Goal: Task Accomplishment & Management: Manage account settings

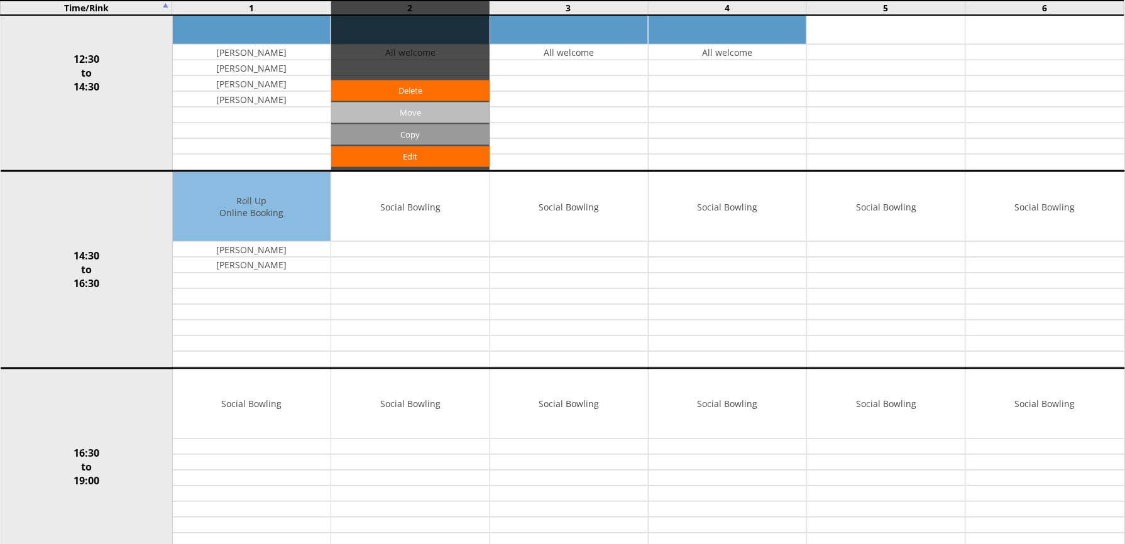
scroll to position [503, 0]
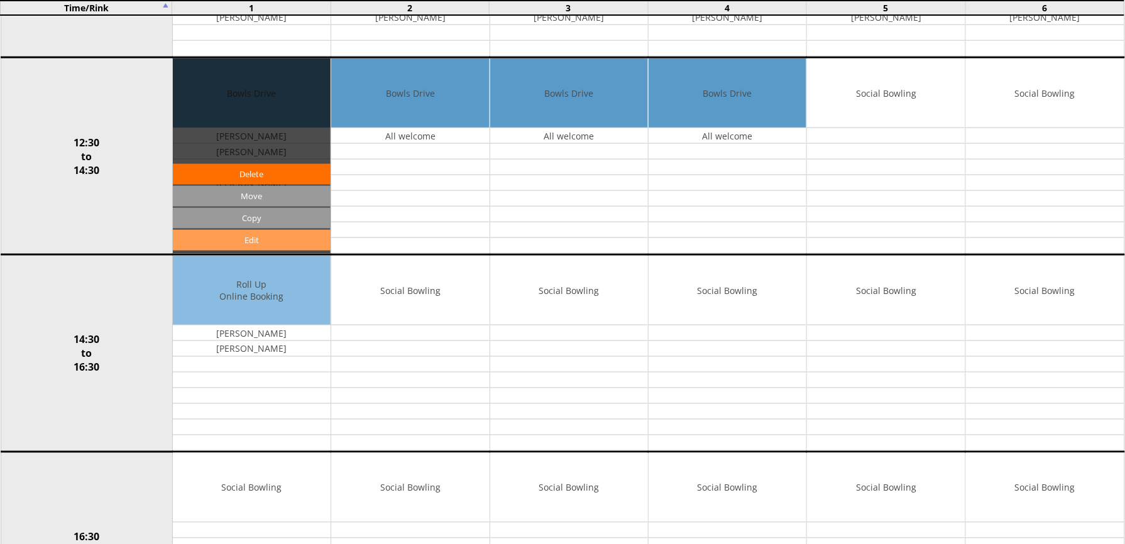
click at [267, 242] on link "Edit" at bounding box center [252, 240] width 158 height 21
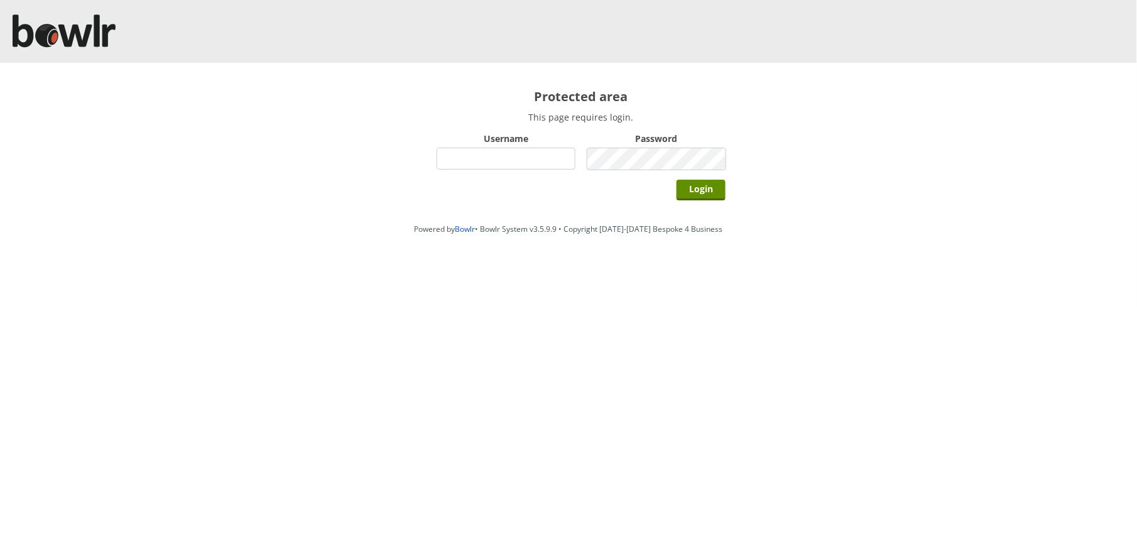
click at [495, 161] on input "Username" at bounding box center [506, 159] width 139 height 22
type input "Director"
click at [677, 180] on input "Login" at bounding box center [701, 190] width 49 height 21
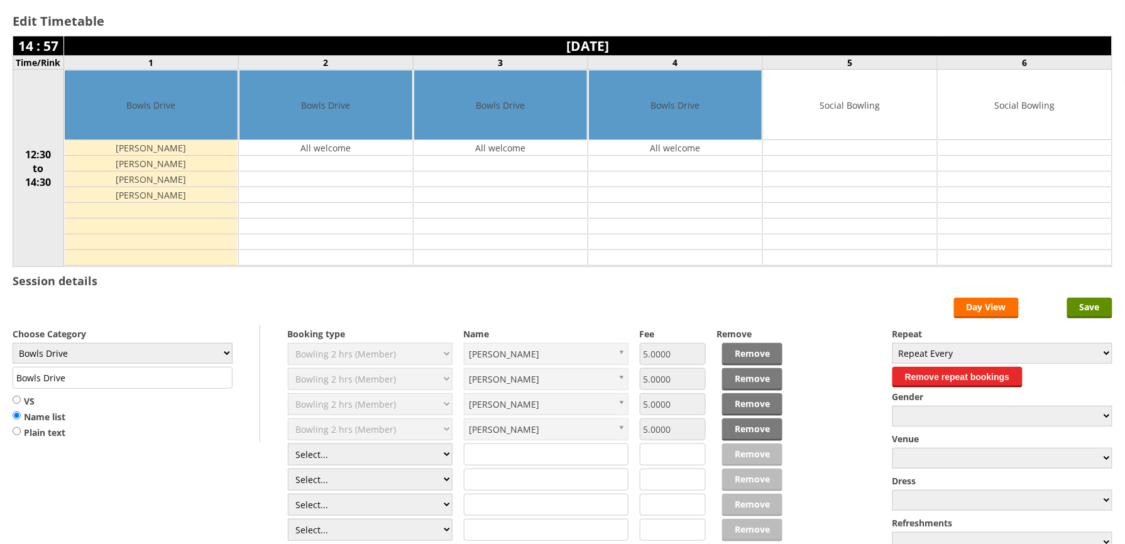
scroll to position [167, 0]
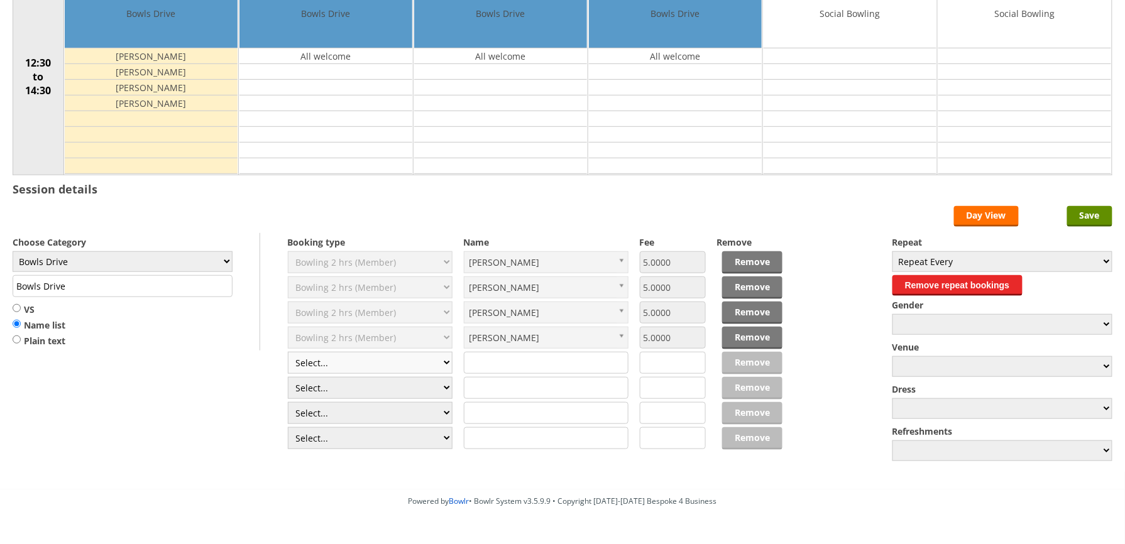
click at [450, 367] on select "Select... Club Competition (Member) Club Competition (Visitor) National (Member…" at bounding box center [370, 363] width 165 height 22
select select "1_50"
click at [288, 354] on select "Select... Club Competition (Member) Club Competition (Visitor) National (Member…" at bounding box center [370, 363] width 165 height 22
type input "5.0000"
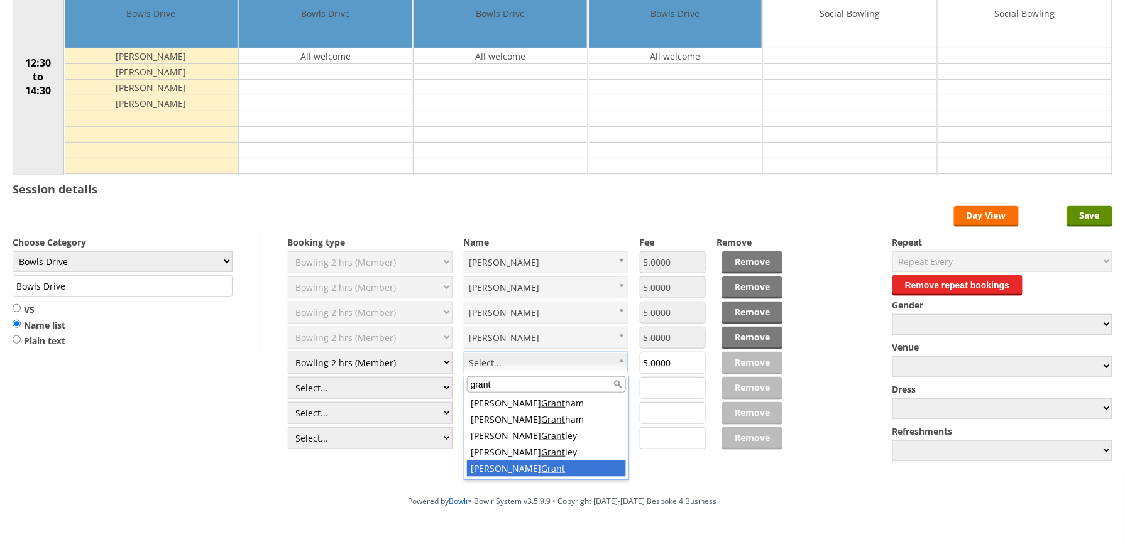
type input "grant"
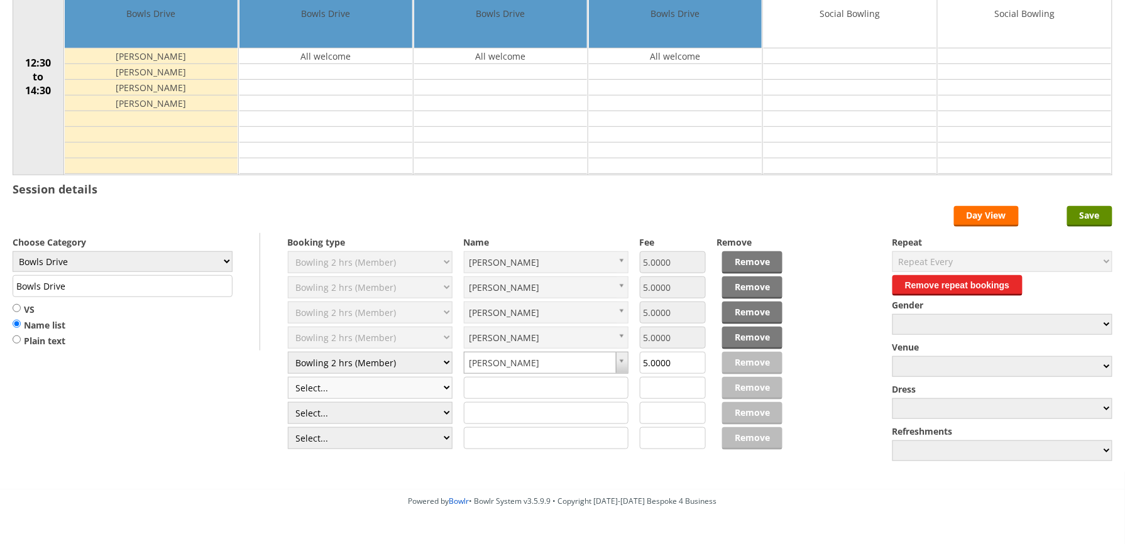
click at [444, 393] on select "Select... Club Competition (Member) Club Competition (Visitor) National (Member…" at bounding box center [370, 388] width 165 height 22
select select "1_50"
click at [288, 380] on select "Select... Club Competition (Member) Club Competition (Visitor) National (Member…" at bounding box center [370, 388] width 165 height 22
type input "5.0000"
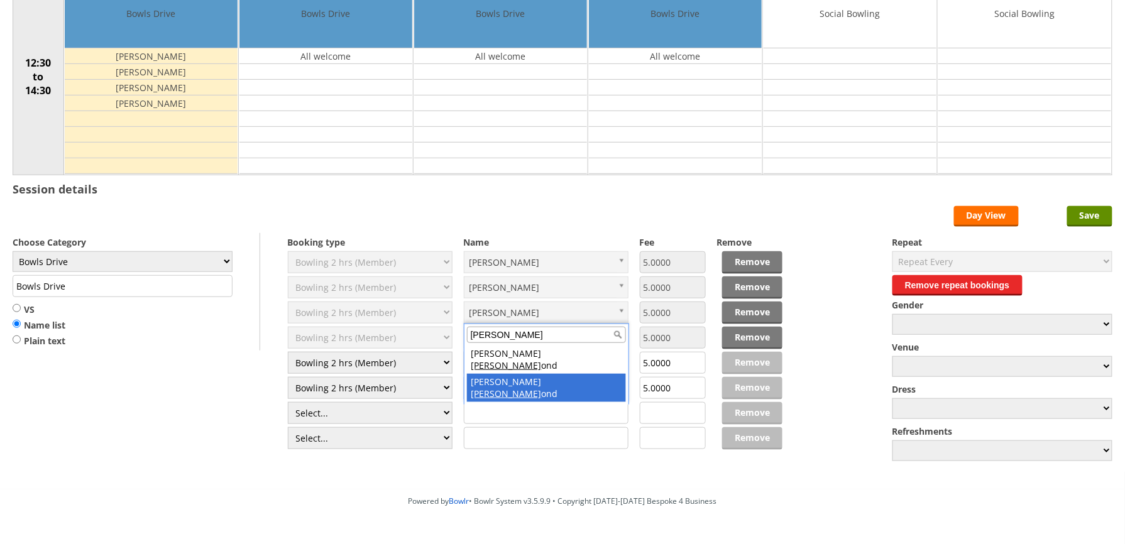
type input "hamm"
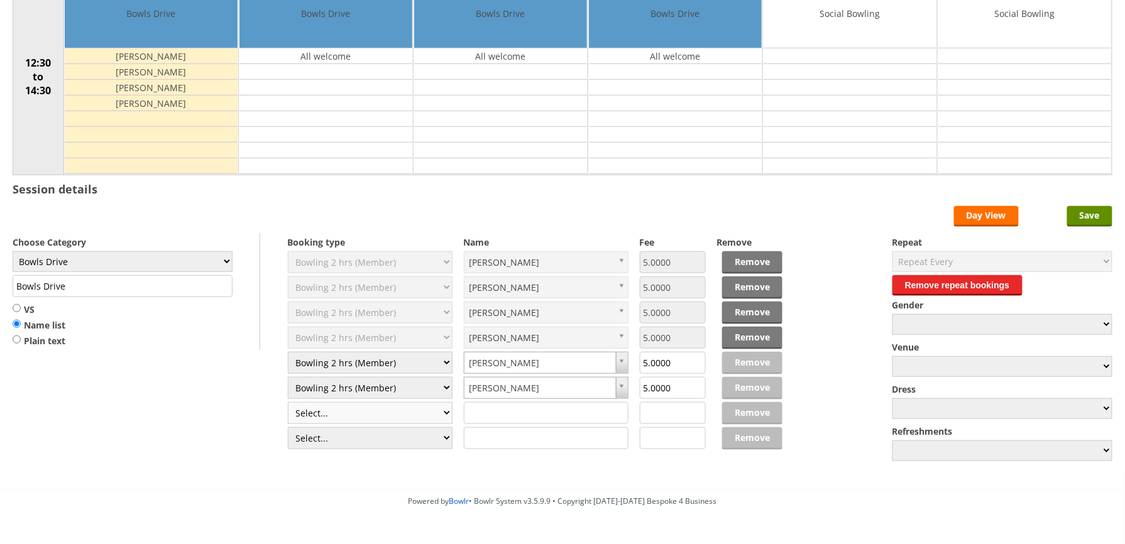
click at [447, 408] on select "Select... Club Competition (Member) Club Competition (Visitor) National (Member…" at bounding box center [370, 413] width 165 height 22
select select "1_50"
click at [288, 405] on select "Select... Club Competition (Member) Club Competition (Visitor) National (Member…" at bounding box center [370, 413] width 165 height 22
type input "5.0000"
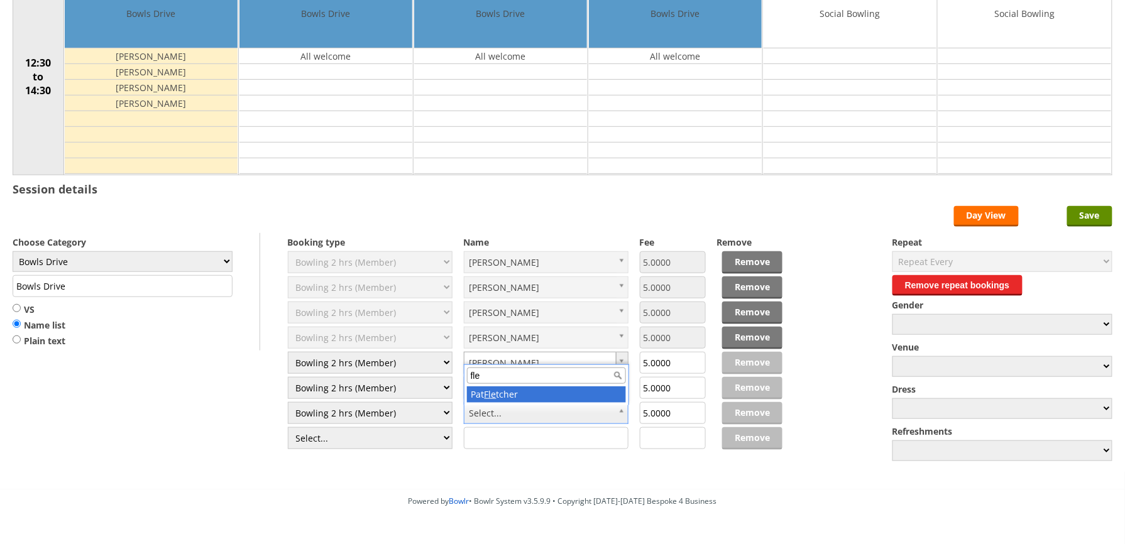
type input "fle"
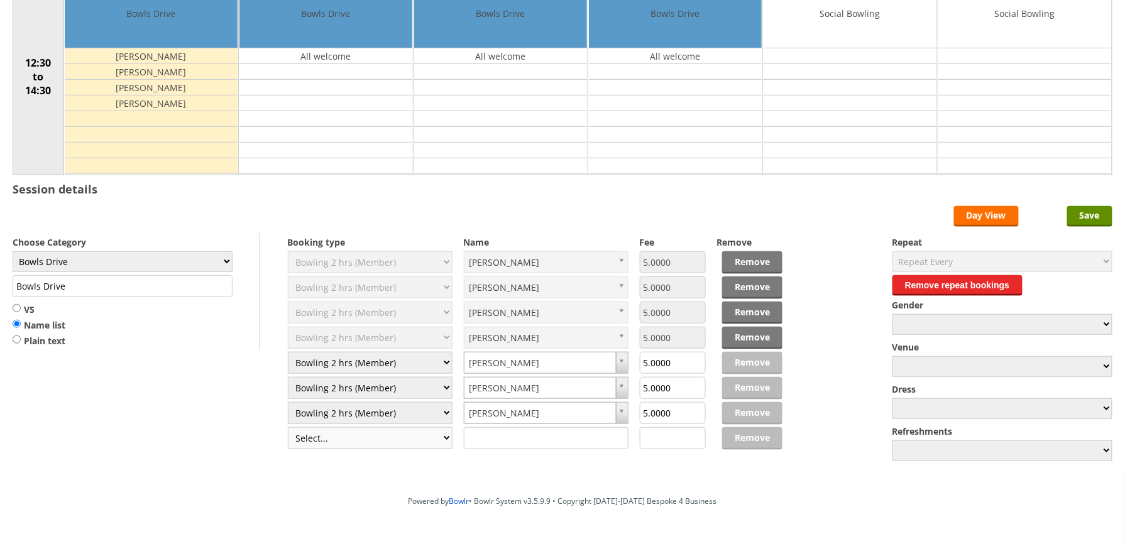
click at [450, 441] on select "Select... Club Competition (Member) Club Competition (Visitor) National (Member…" at bounding box center [370, 438] width 165 height 22
select select "1_50"
click at [288, 430] on select "Select... Club Competition (Member) Club Competition (Visitor) National (Member…" at bounding box center [370, 438] width 165 height 22
type input "5.0000"
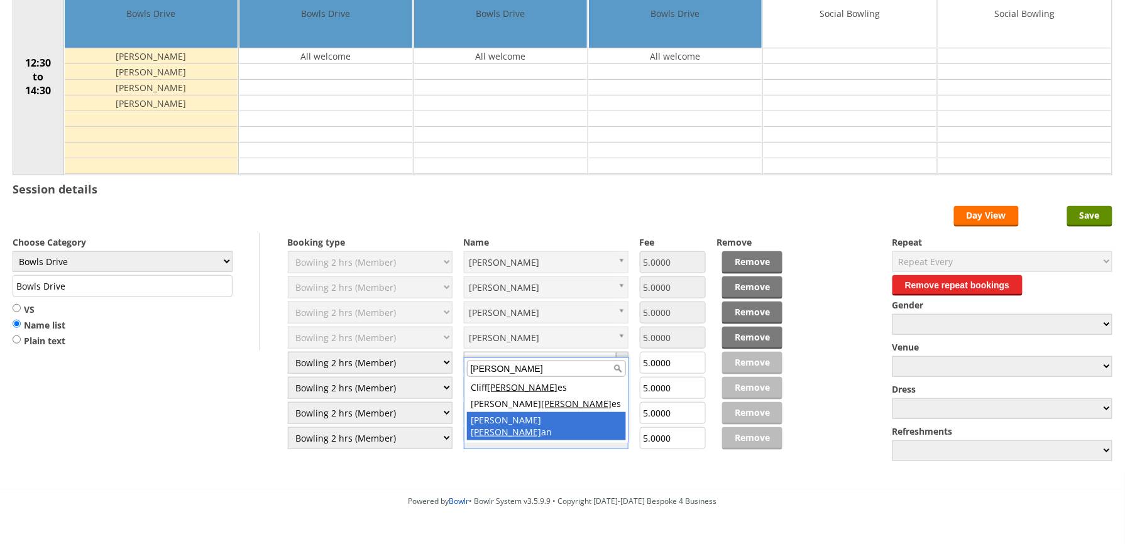
type input "holm"
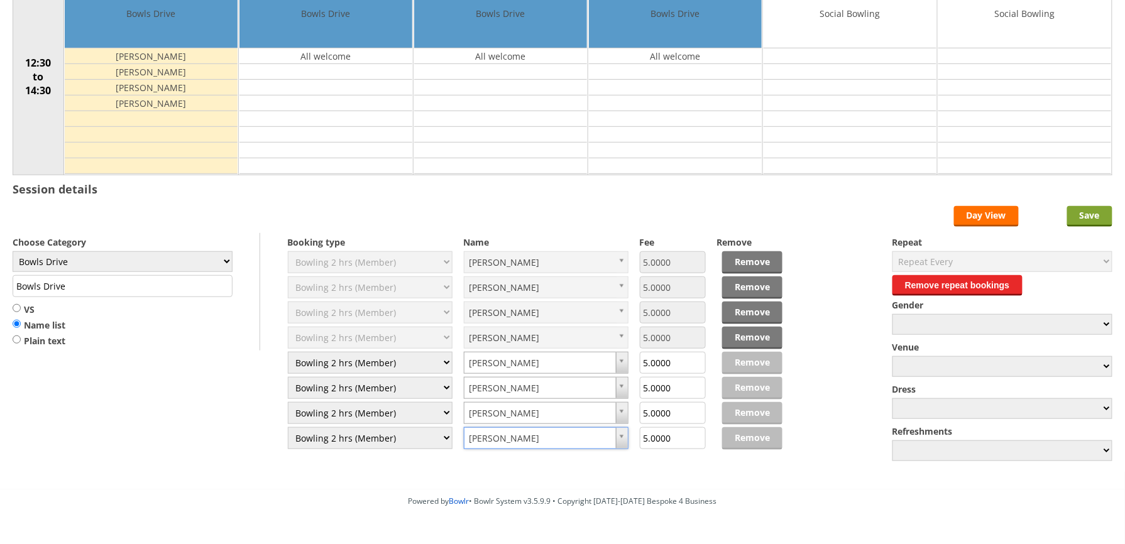
click at [1092, 219] on input "Save" at bounding box center [1089, 216] width 45 height 21
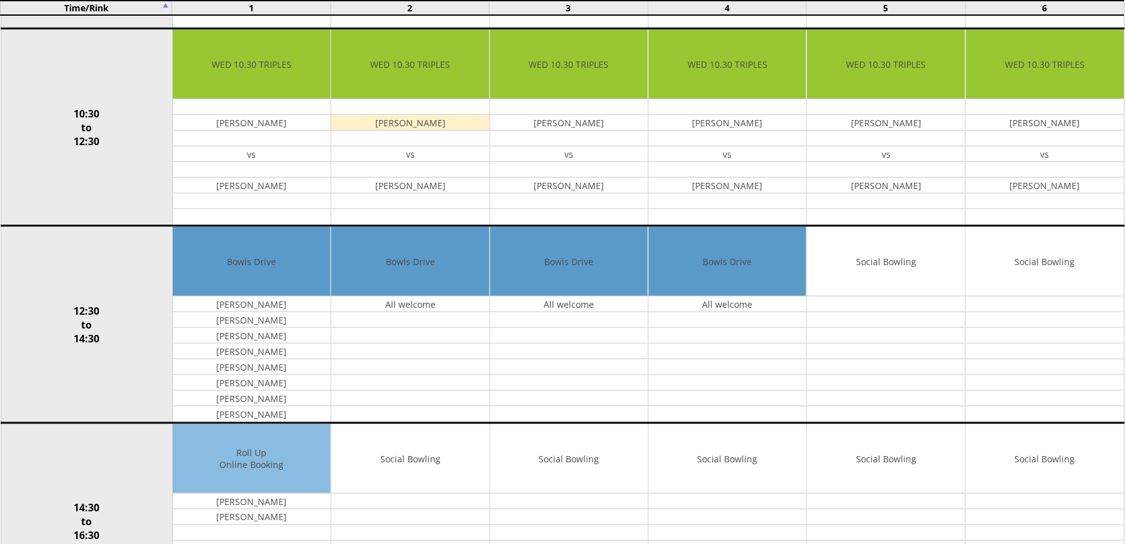
scroll to position [335, 0]
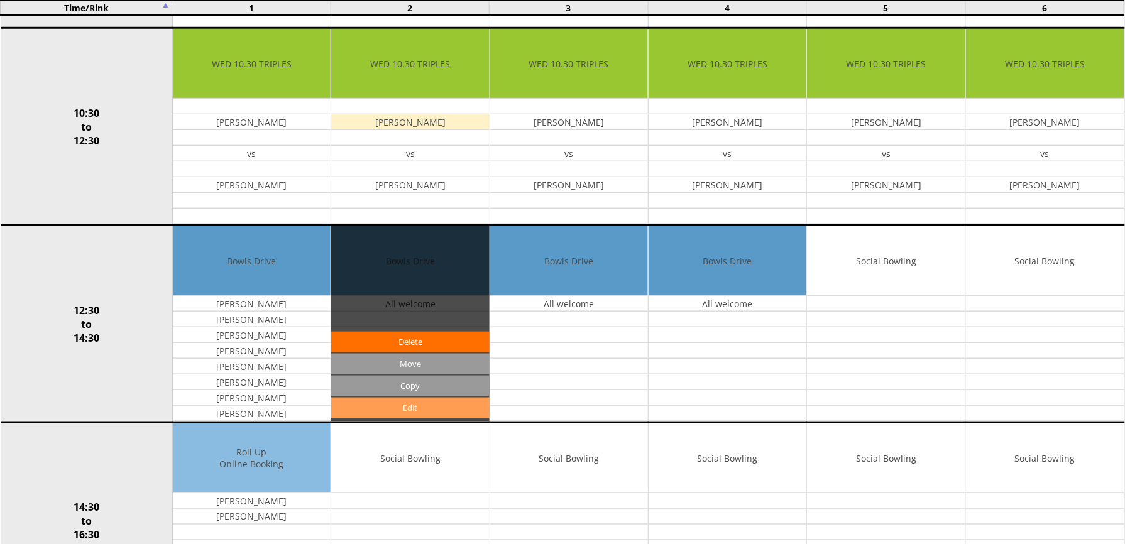
click at [402, 412] on link "Edit" at bounding box center [410, 408] width 158 height 21
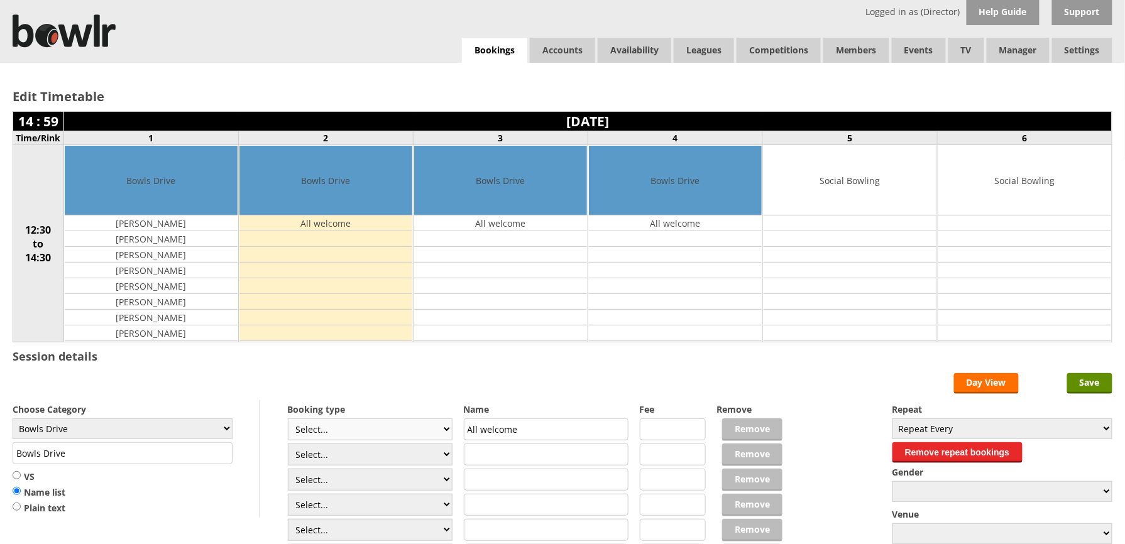
click at [440, 430] on select "Select... Club Competition (Member) Club Competition (Visitor) National (Member…" at bounding box center [370, 429] width 165 height 22
select select "1_50"
click at [288, 421] on select "Select... Club Competition (Member) Club Competition (Visitor) National (Member…" at bounding box center [370, 429] width 165 height 22
type input "5.0000"
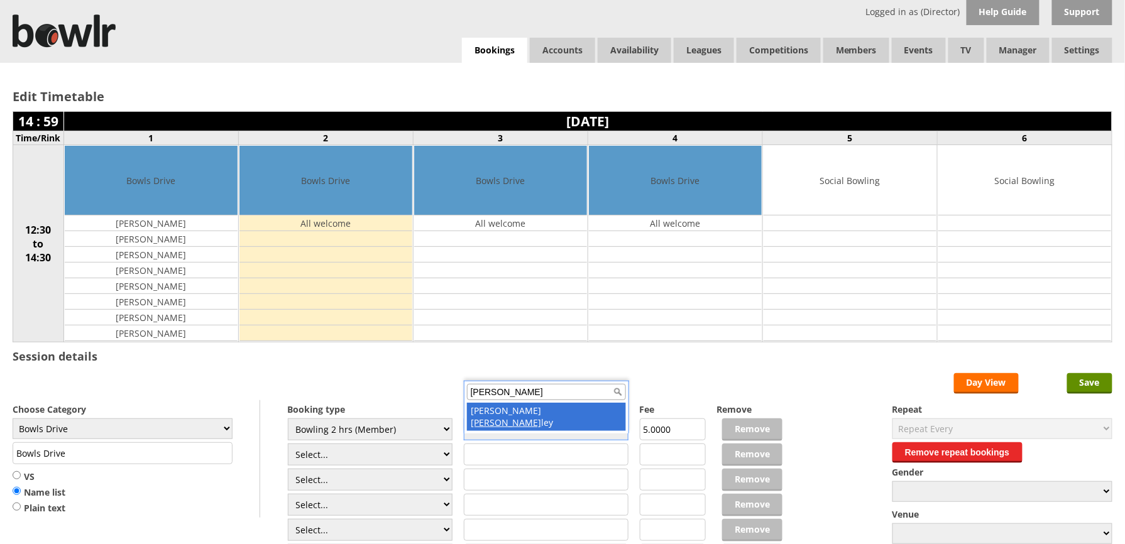
type input "hunt"
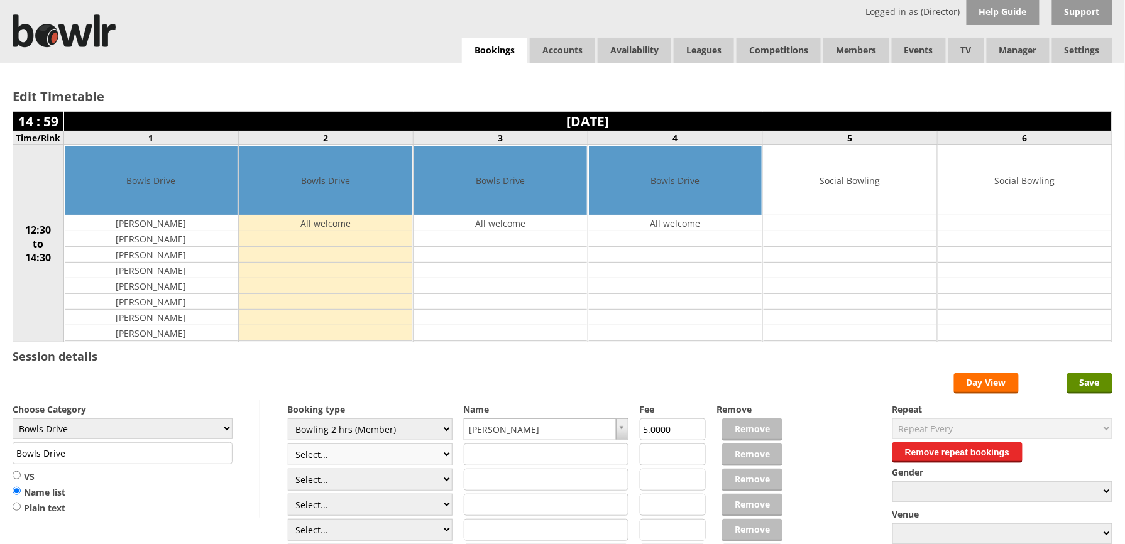
click at [441, 453] on select "Select... Club Competition (Member) Club Competition (Visitor) National (Member…" at bounding box center [370, 455] width 165 height 22
select select "1_50"
click at [288, 446] on select "Select... Club Competition (Member) Club Competition (Visitor) National (Member…" at bounding box center [370, 455] width 165 height 22
type input "5.0000"
click at [403, 481] on select "Select... Club Competition (Member) Club Competition (Visitor) National (Member…" at bounding box center [370, 480] width 165 height 22
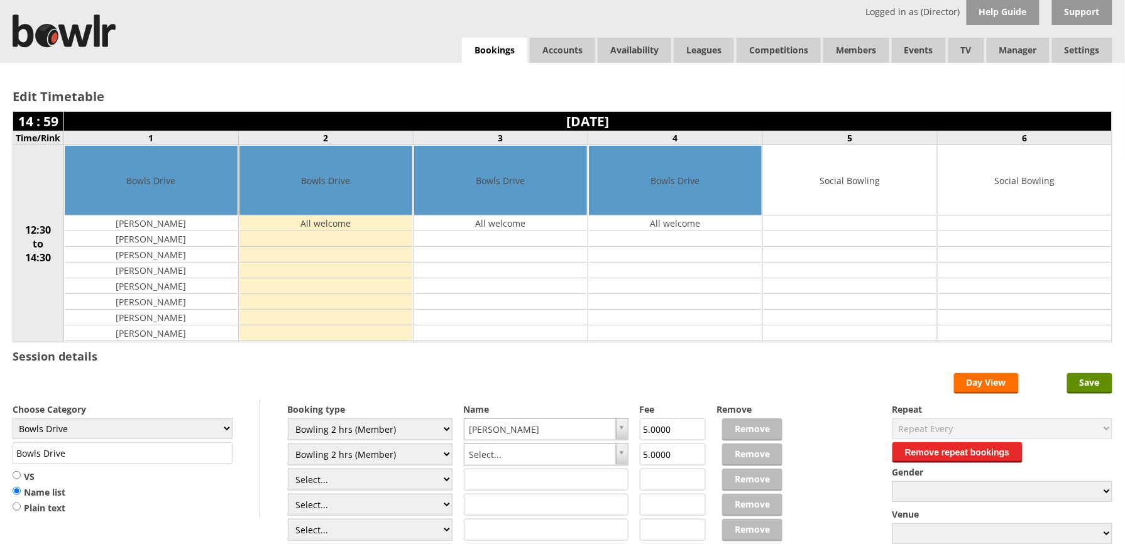
select select "1_50"
click at [288, 471] on select "Select... Club Competition (Member) Club Competition (Visitor) National (Member…" at bounding box center [370, 480] width 165 height 22
type input "5.0000"
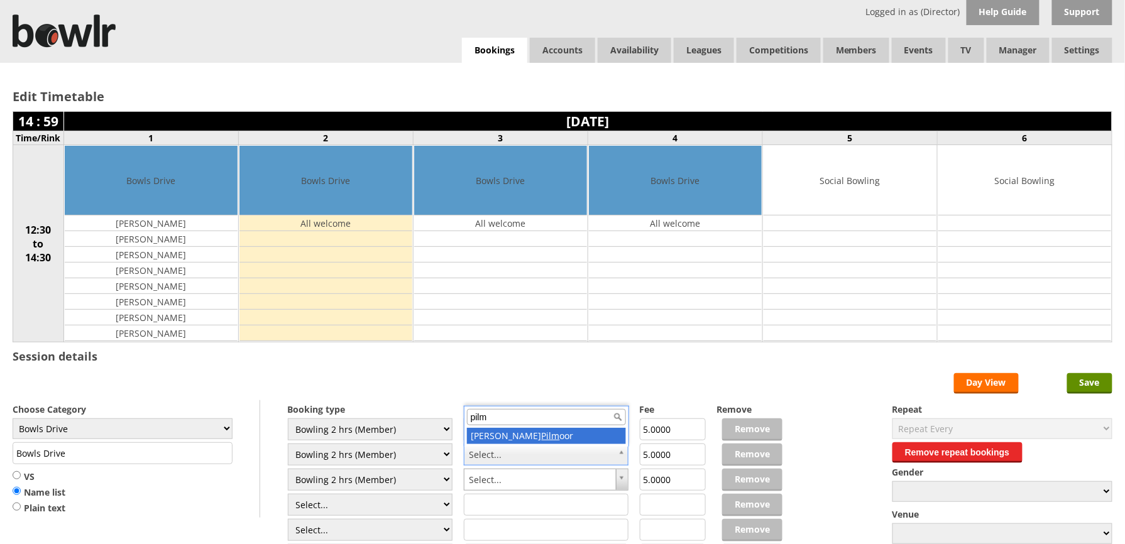
type input "pilm"
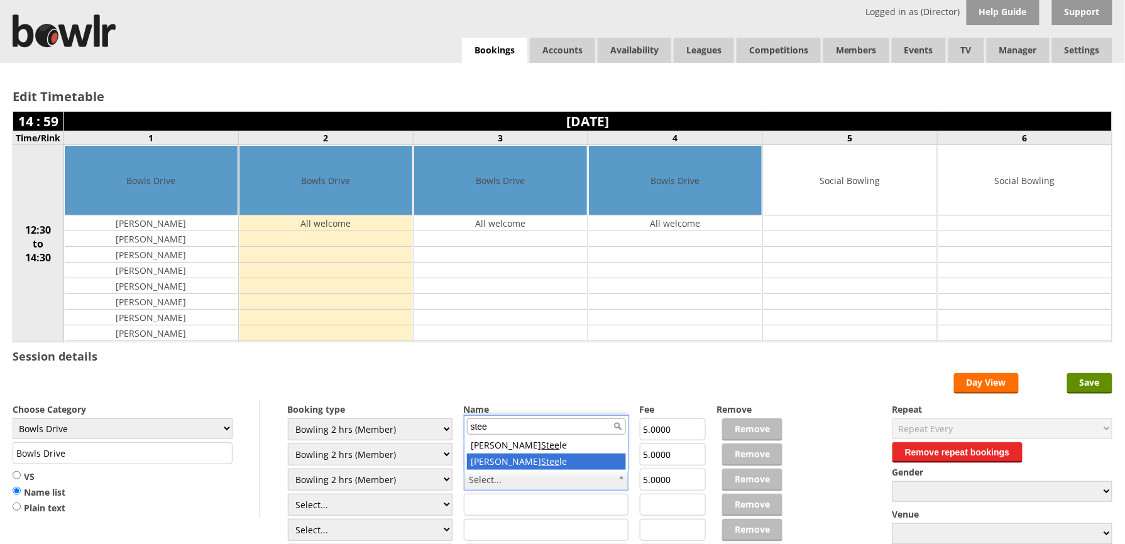
type input "stee"
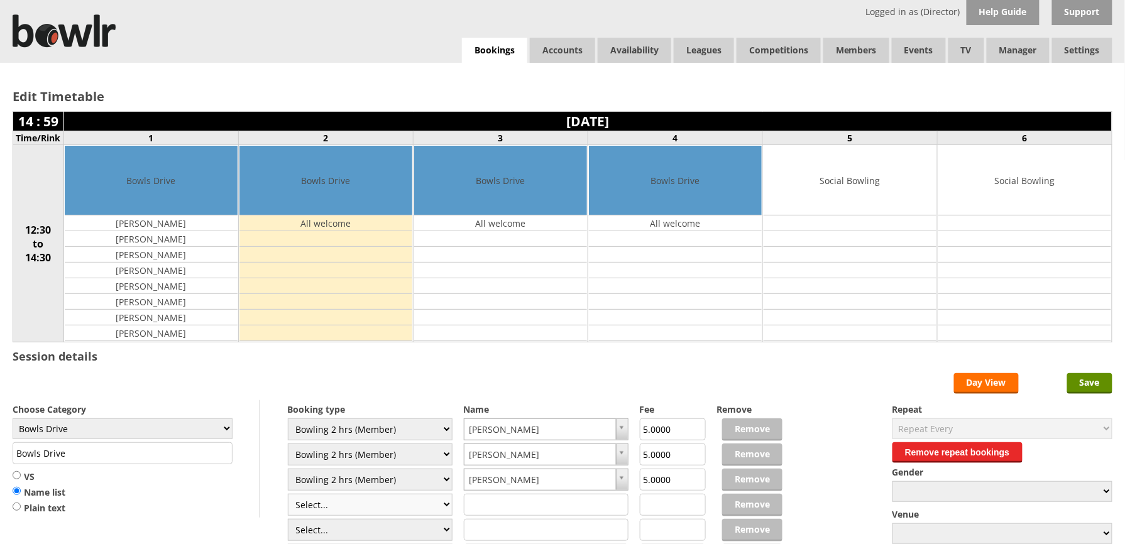
click at [446, 509] on select "Select... Club Competition (Member) Club Competition (Visitor) National (Member…" at bounding box center [370, 505] width 165 height 22
select select "1_50"
click at [288, 496] on select "Select... Club Competition (Member) Club Competition (Visitor) National (Member…" at bounding box center [370, 505] width 165 height 22
type input "5.0000"
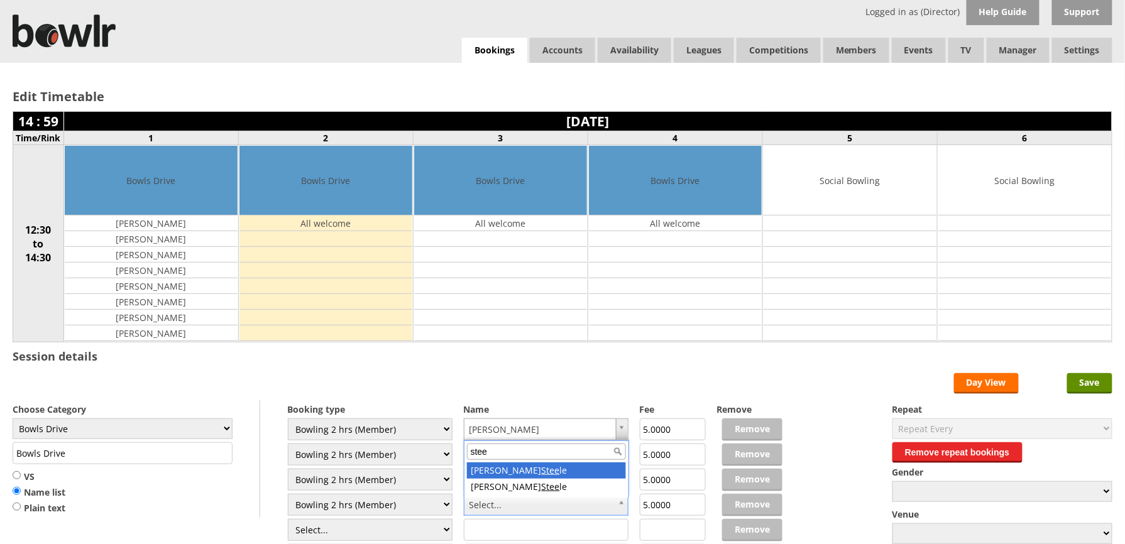
type input "stee"
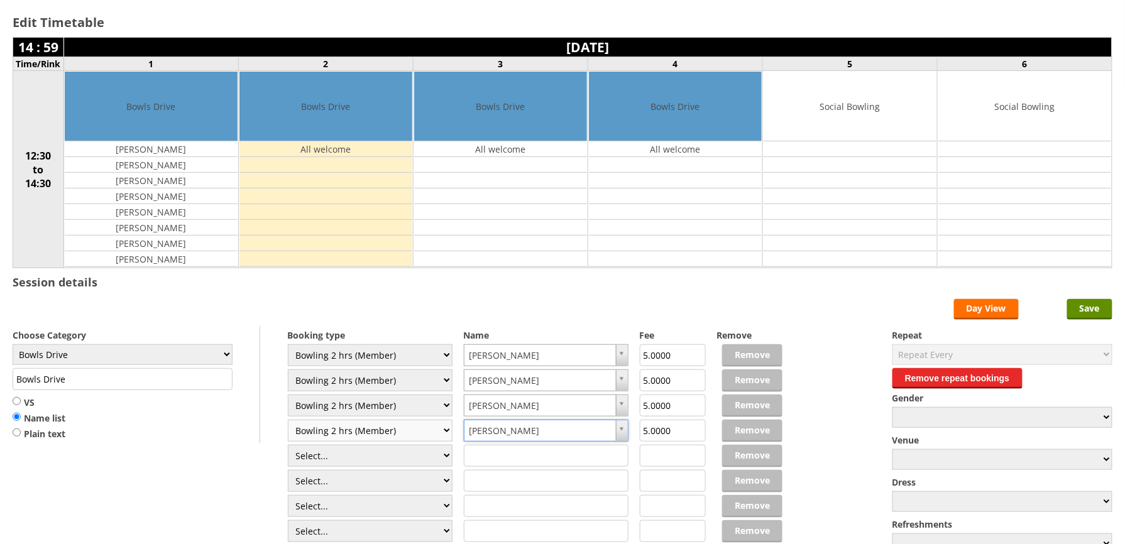
scroll to position [84, 0]
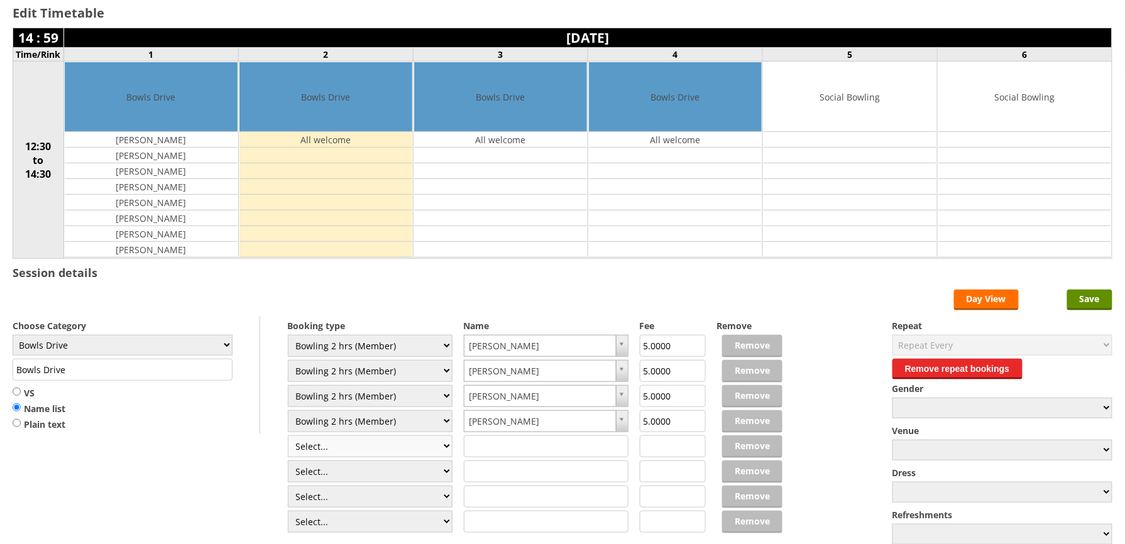
click at [444, 452] on select "Select... Club Competition (Member) Club Competition (Visitor) National (Member…" at bounding box center [370, 446] width 165 height 22
select select "1_50"
click at [288, 438] on select "Select... Club Competition (Member) Club Competition (Visitor) National (Member…" at bounding box center [370, 446] width 165 height 22
type input "5.0000"
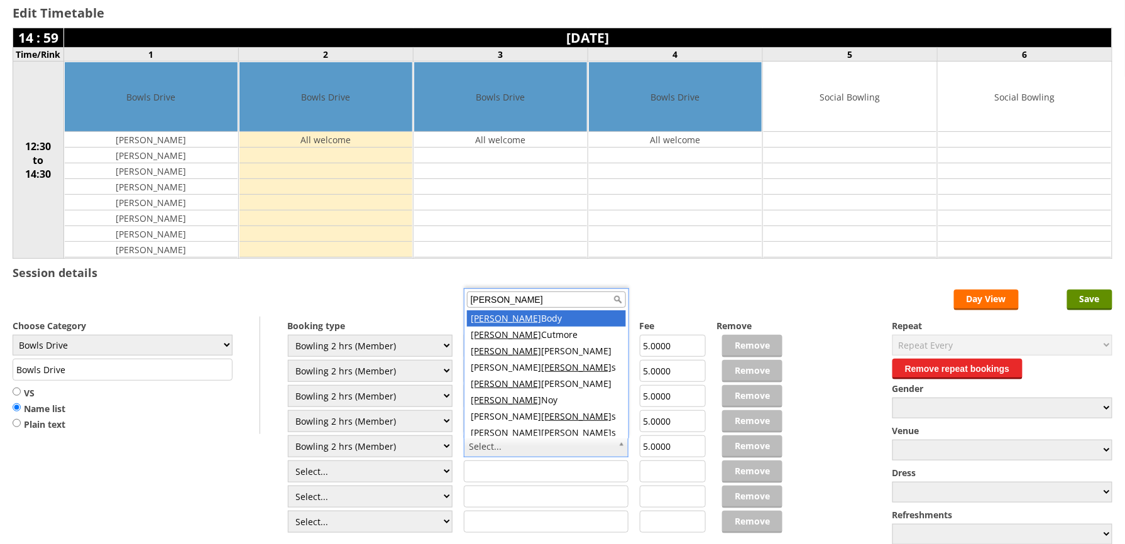
scroll to position [3, 0]
type input "robert"
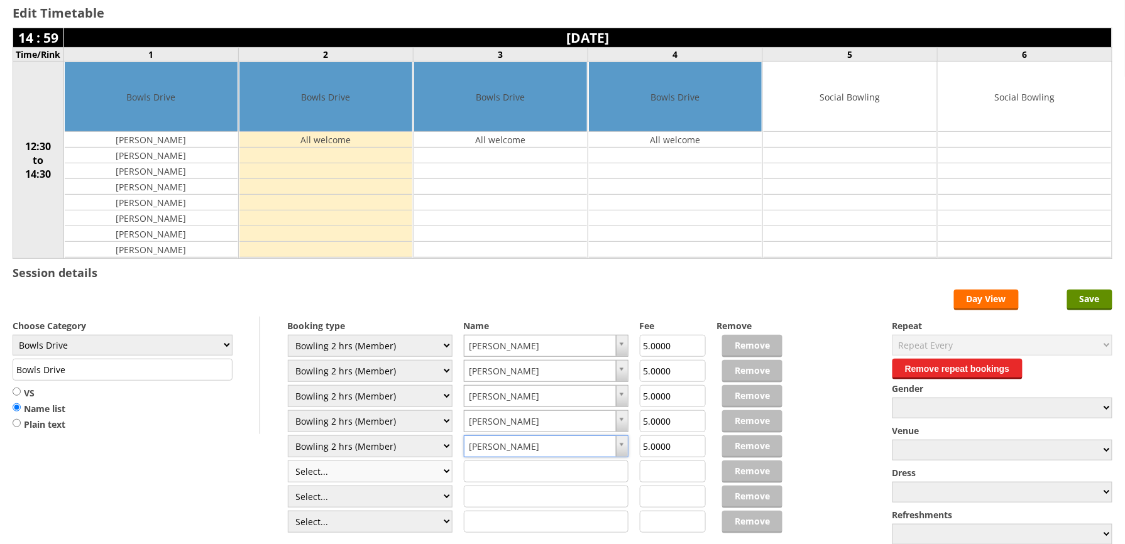
click at [444, 473] on select "Select... Club Competition (Member) Club Competition (Visitor) National (Member…" at bounding box center [370, 472] width 165 height 22
select select "1_50"
click at [288, 463] on select "Select... Club Competition (Member) Club Competition (Visitor) National (Member…" at bounding box center [370, 472] width 165 height 22
type input "5.0000"
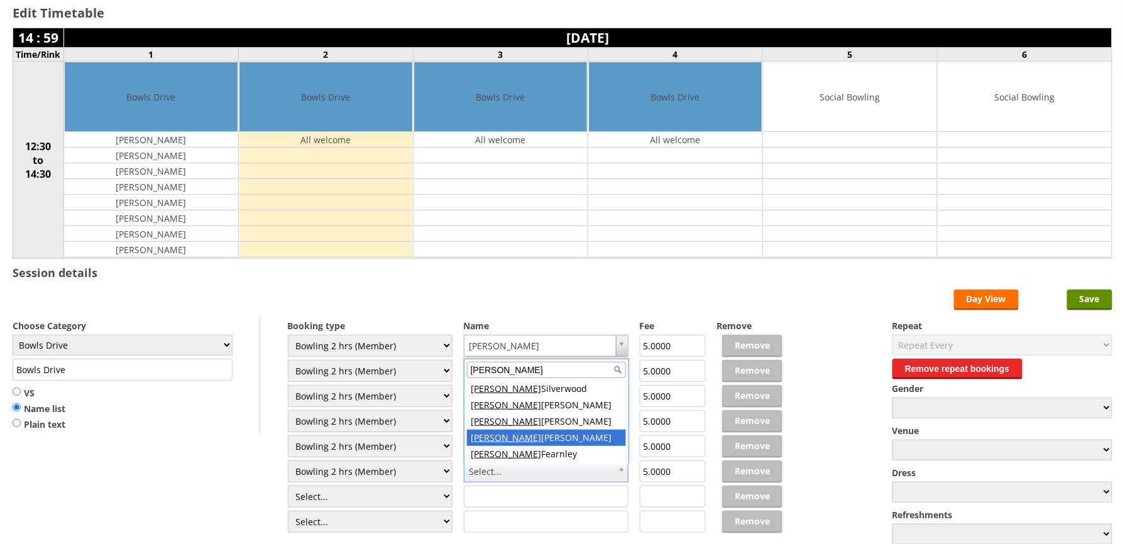
type input "sandra"
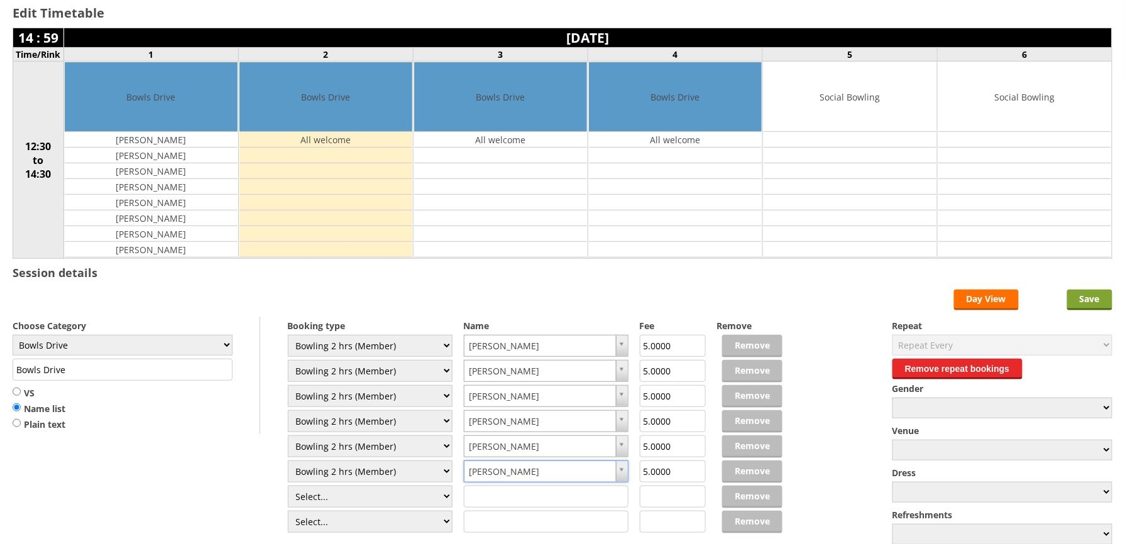
drag, startPoint x: 1087, startPoint y: 298, endPoint x: 1076, endPoint y: 297, distance: 11.3
click at [1086, 298] on input "Save" at bounding box center [1089, 300] width 45 height 21
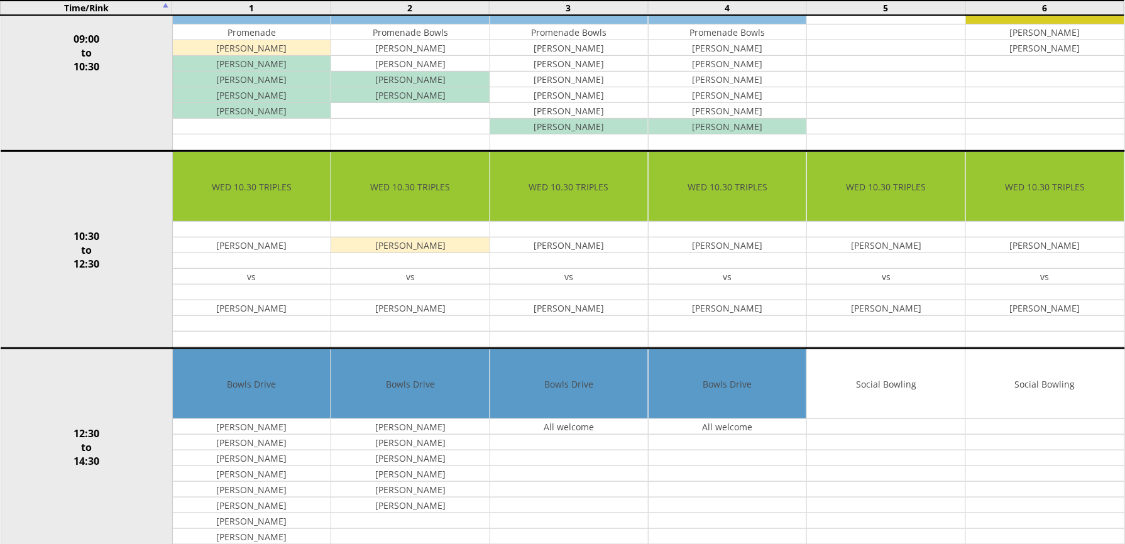
scroll to position [251, 0]
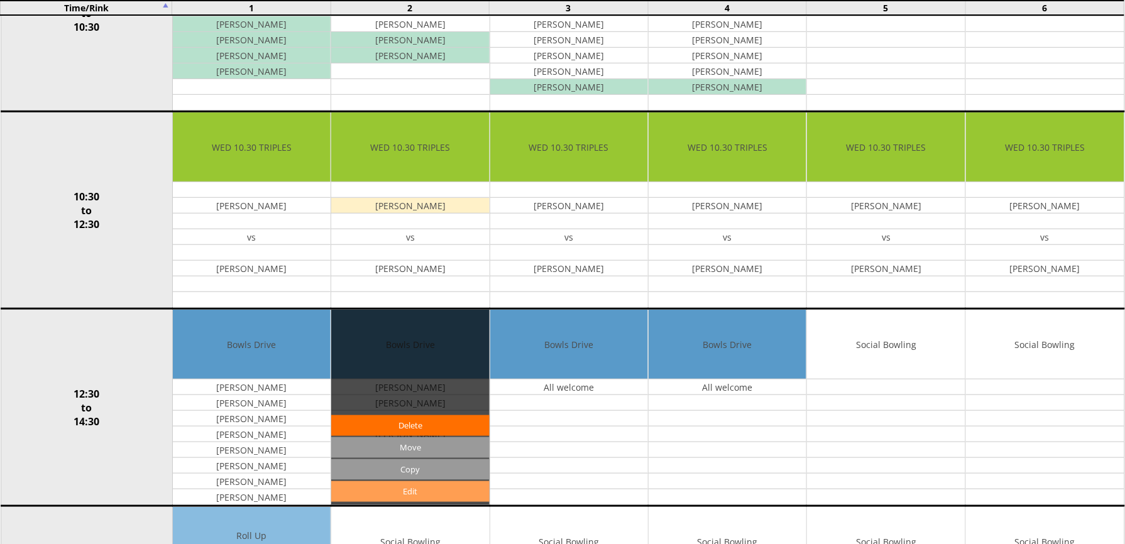
click at [447, 501] on link "Edit" at bounding box center [410, 491] width 158 height 21
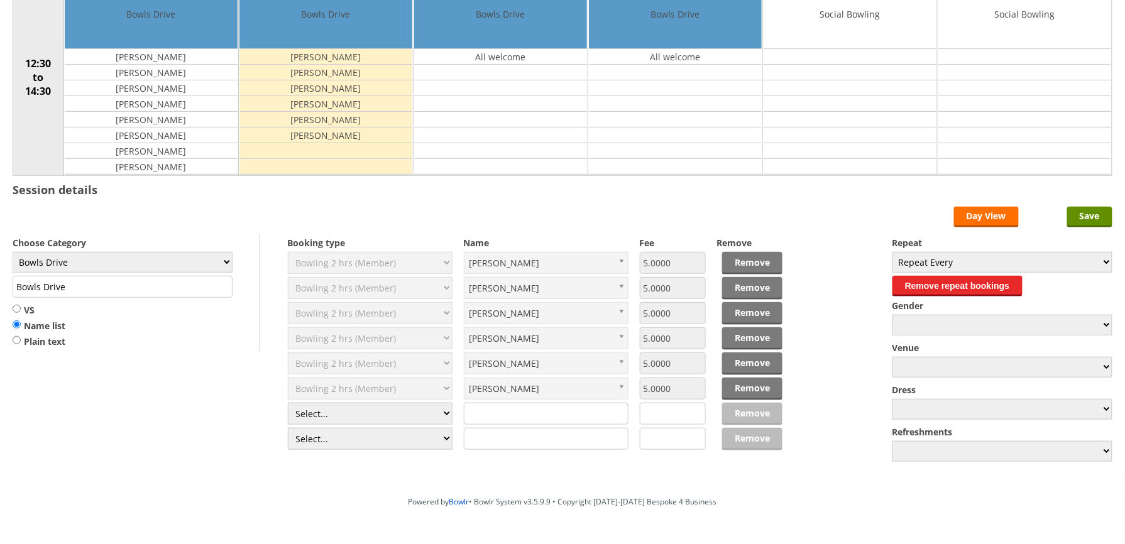
scroll to position [167, 0]
click at [444, 418] on select "Select... Club Competition (Member) Club Competition (Visitor) National (Member…" at bounding box center [370, 413] width 165 height 22
select select "1_50"
click at [288, 405] on select "Select... Club Competition (Member) Club Competition (Visitor) National (Member…" at bounding box center [370, 413] width 165 height 22
type input "5.0000"
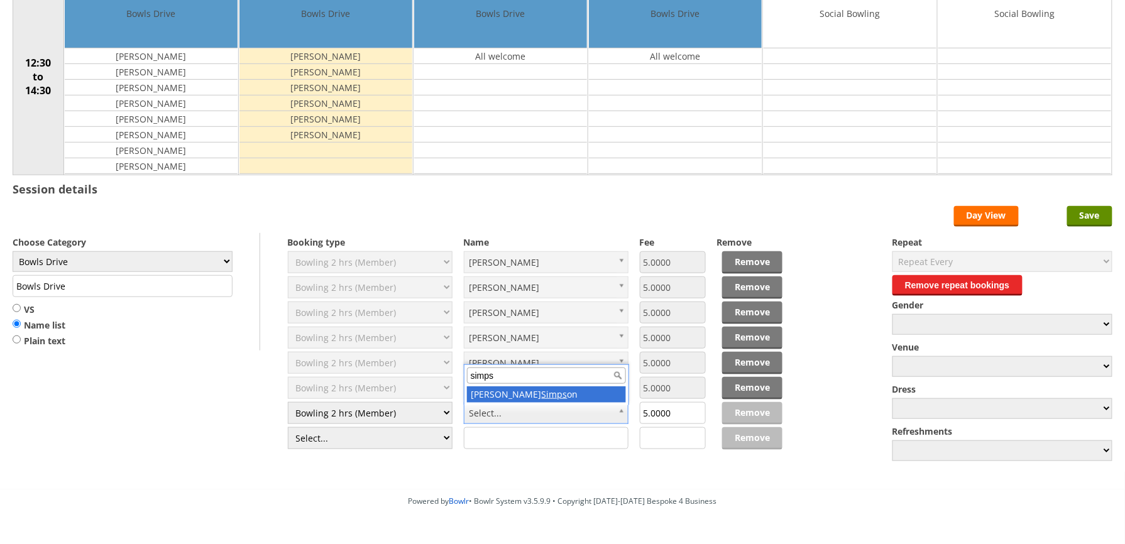
type input "simps"
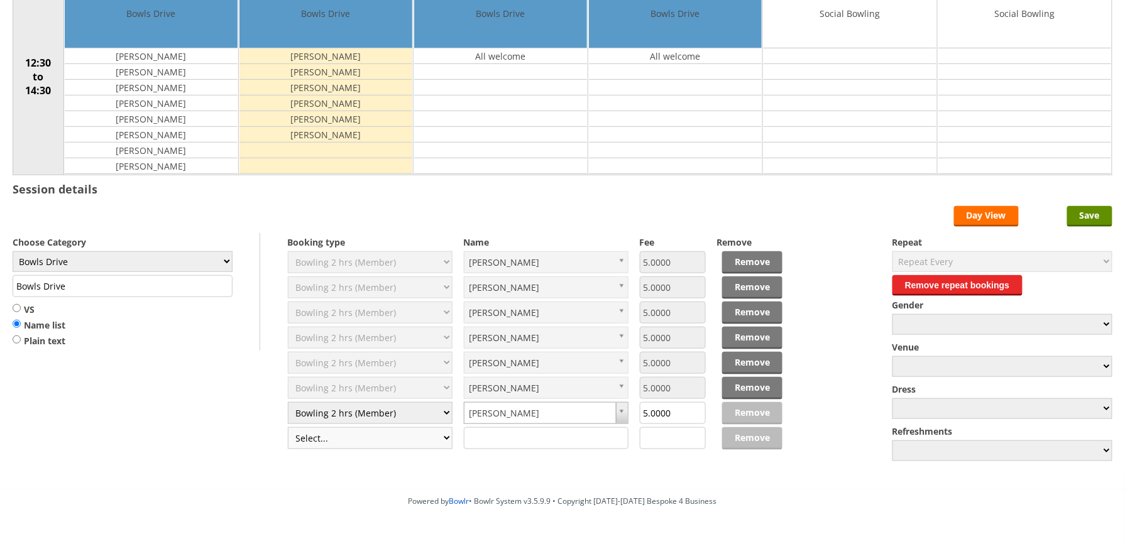
click at [447, 443] on select "Select... Club Competition (Member) Club Competition (Visitor) National (Member…" at bounding box center [370, 438] width 165 height 22
select select "1_50"
click at [288, 430] on select "Select... Club Competition (Member) Club Competition (Visitor) National (Member…" at bounding box center [370, 438] width 165 height 22
type input "5.0000"
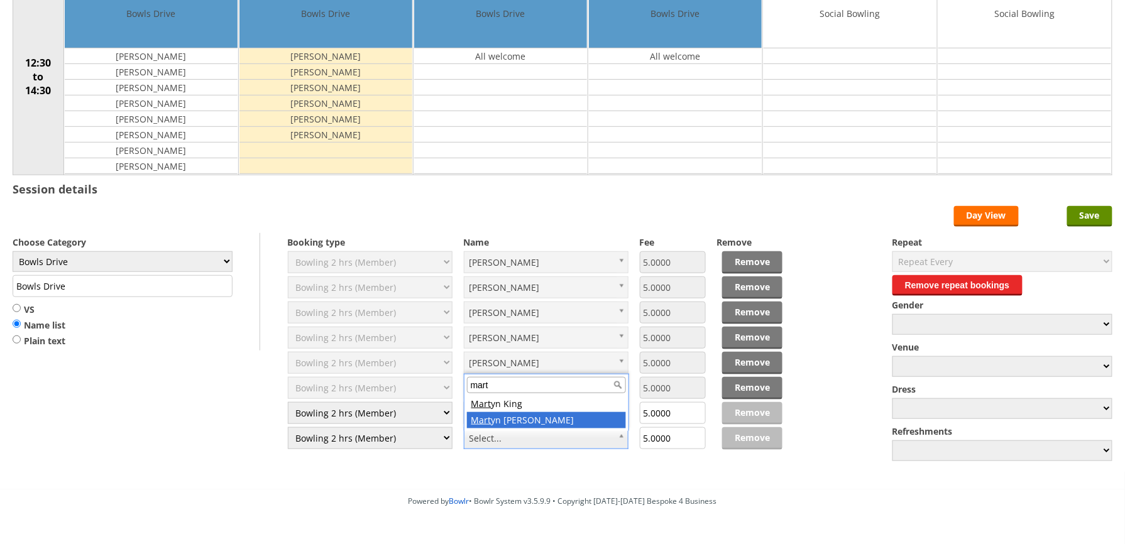
type input "mart"
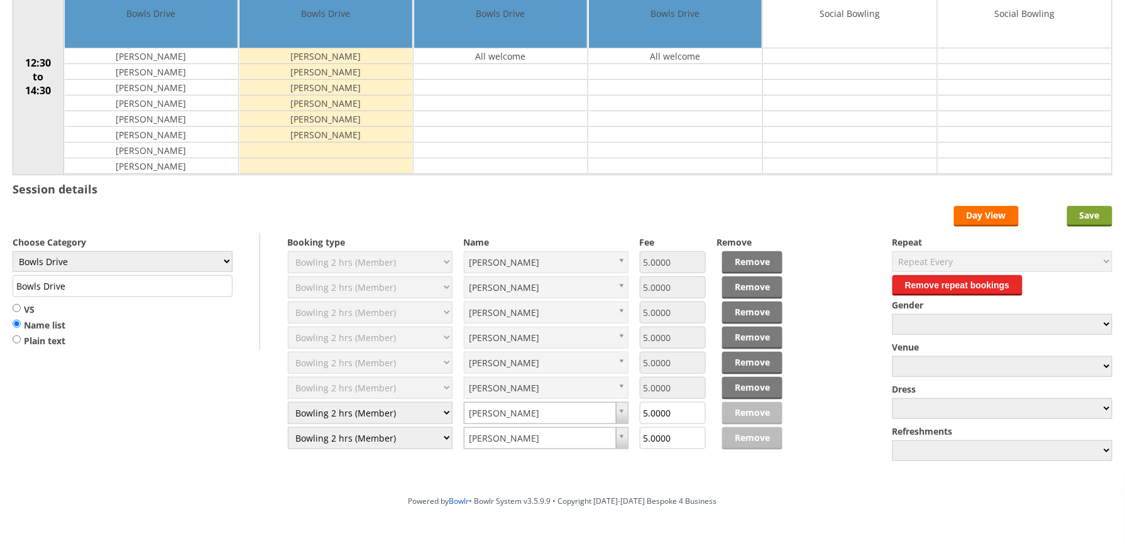
click at [1100, 227] on input "Save" at bounding box center [1089, 216] width 45 height 21
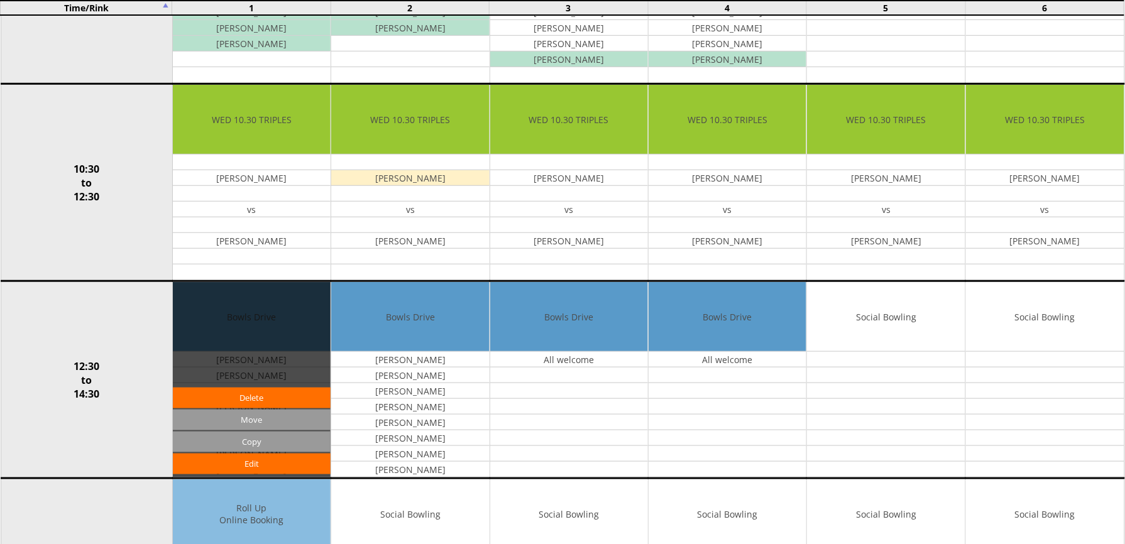
scroll to position [335, 0]
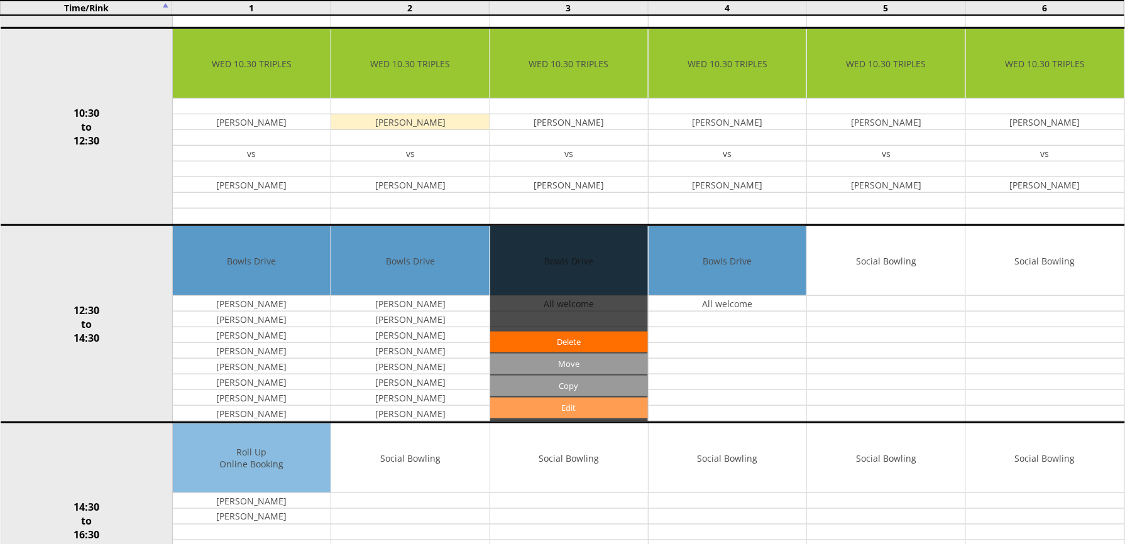
click at [571, 416] on link "Edit" at bounding box center [569, 408] width 158 height 21
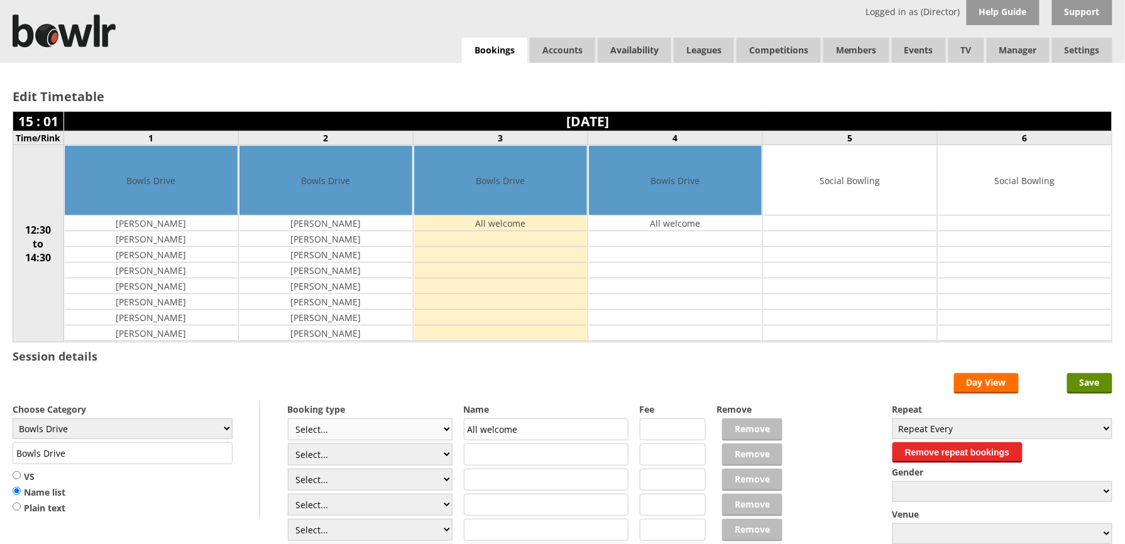
click at [444, 435] on select "Select... Club Competition (Member) Club Competition (Visitor) National (Member…" at bounding box center [370, 429] width 165 height 22
select select "1_50"
click at [288, 421] on select "Select... Club Competition (Member) Club Competition (Visitor) National (Member…" at bounding box center [370, 429] width 165 height 22
type input "5.0000"
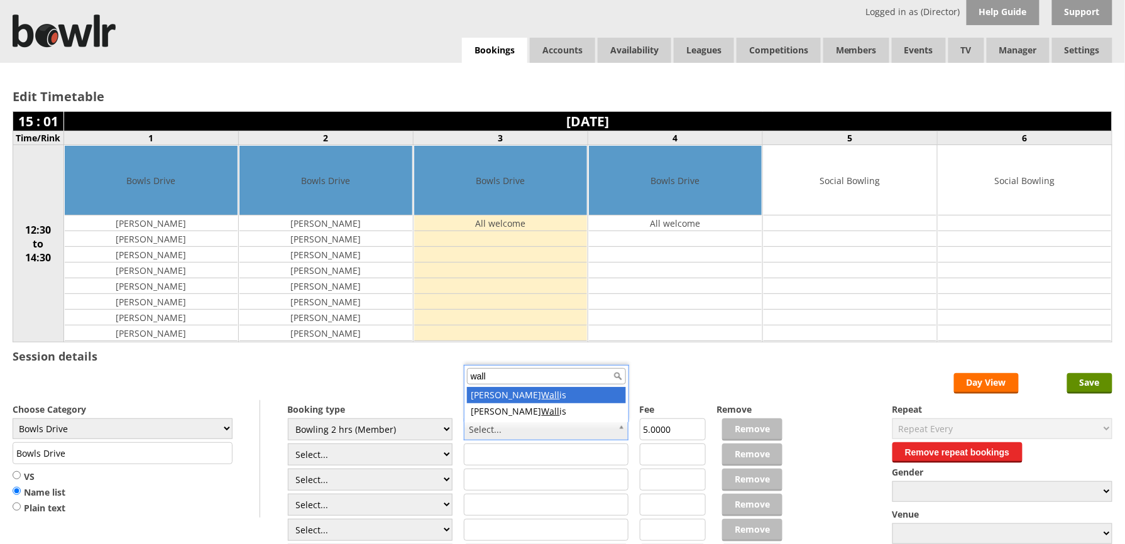
type input "wall"
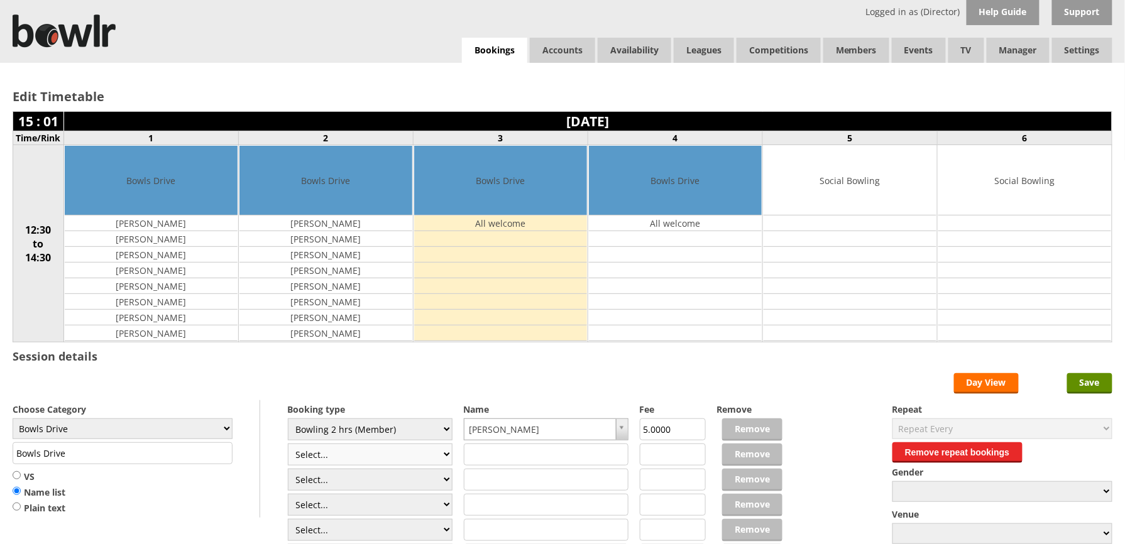
click at [395, 465] on select "Select... Club Competition (Member) Club Competition (Visitor) National (Member…" at bounding box center [370, 455] width 165 height 22
select select "1_50"
click at [288, 446] on select "Select... Club Competition (Member) Club Competition (Visitor) National (Member…" at bounding box center [370, 455] width 165 height 22
type input "5.0000"
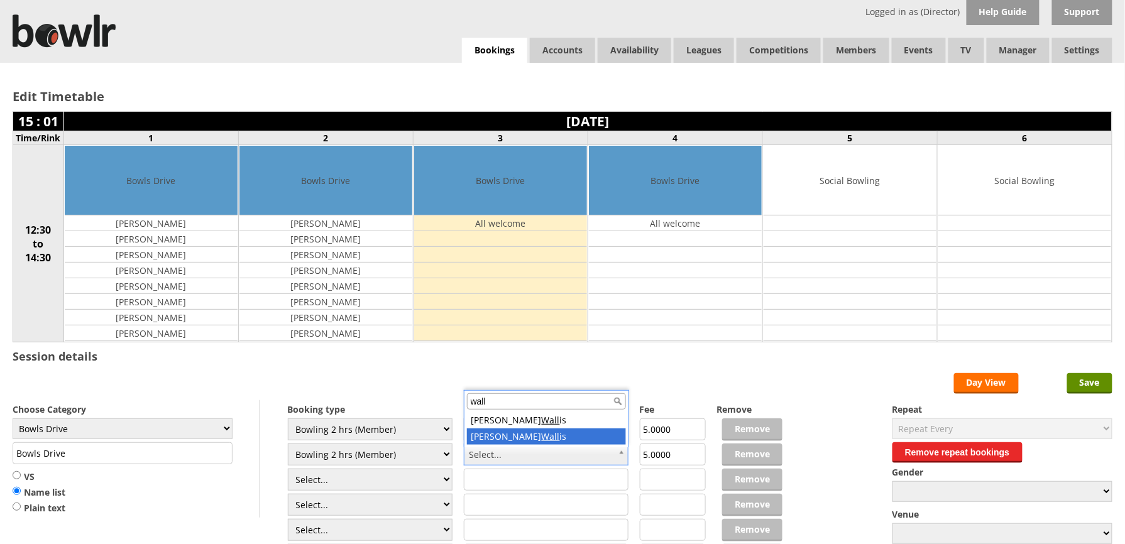
type input "wall"
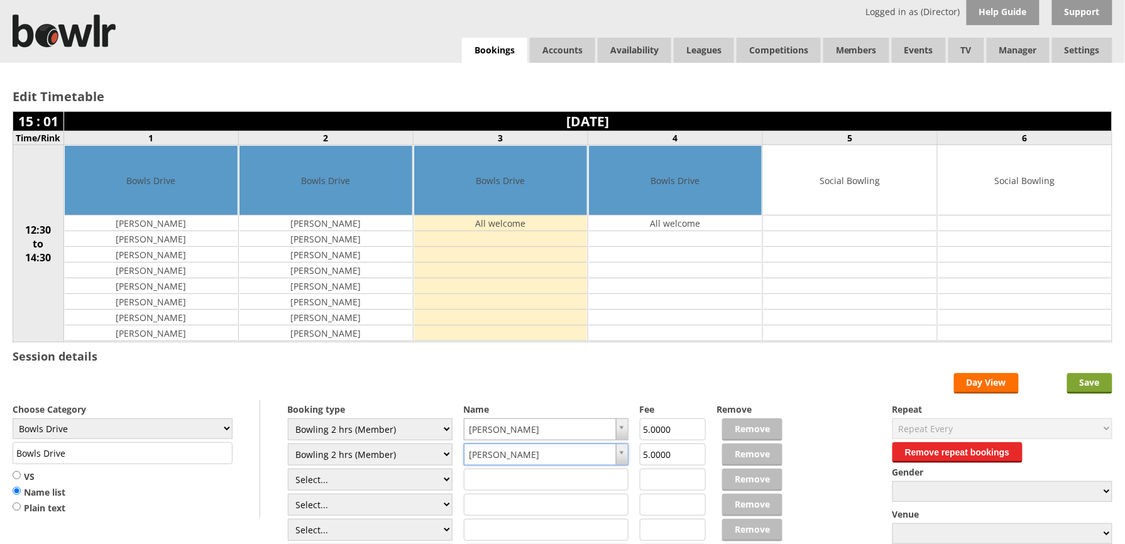
click at [1081, 385] on input "Save" at bounding box center [1089, 383] width 45 height 21
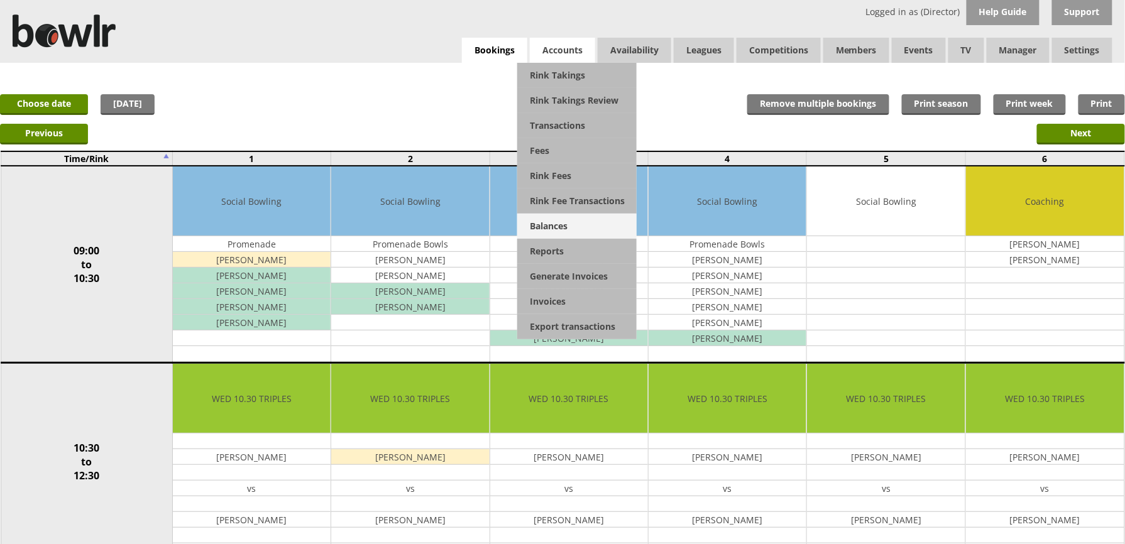
click at [523, 221] on link "Balances" at bounding box center [576, 226] width 119 height 25
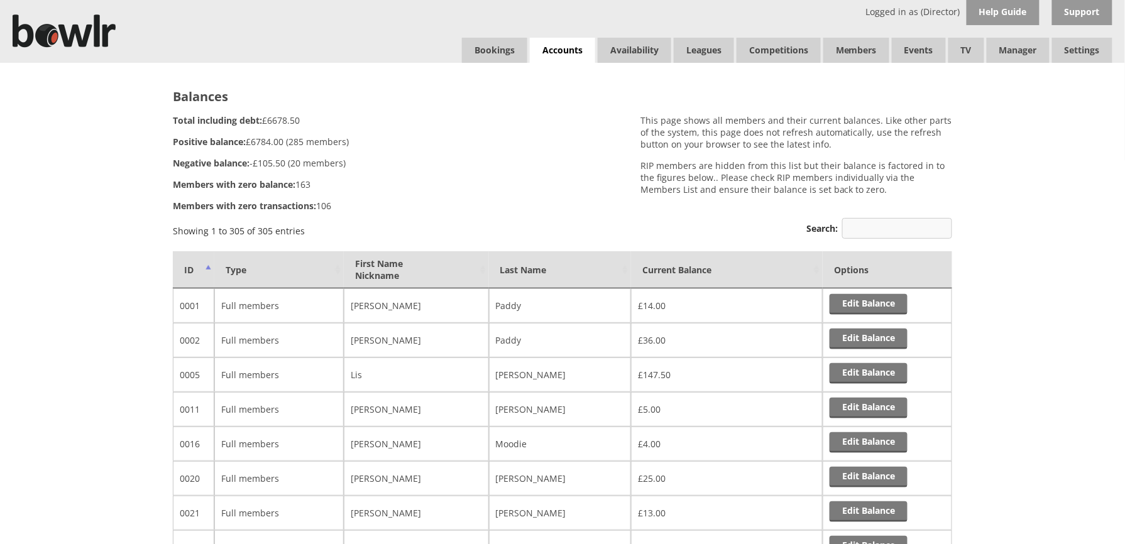
click at [862, 227] on input "Search:" at bounding box center [897, 228] width 110 height 21
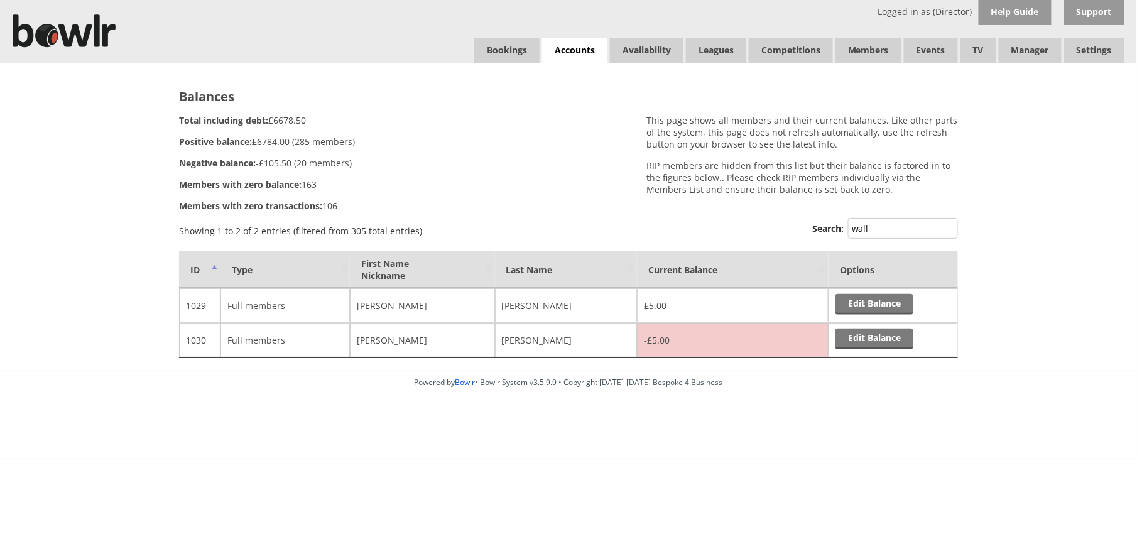
type input "wall"
click at [692, 307] on td "£5.00" at bounding box center [733, 305] width 192 height 35
click at [860, 305] on link "Edit Balance" at bounding box center [875, 304] width 78 height 21
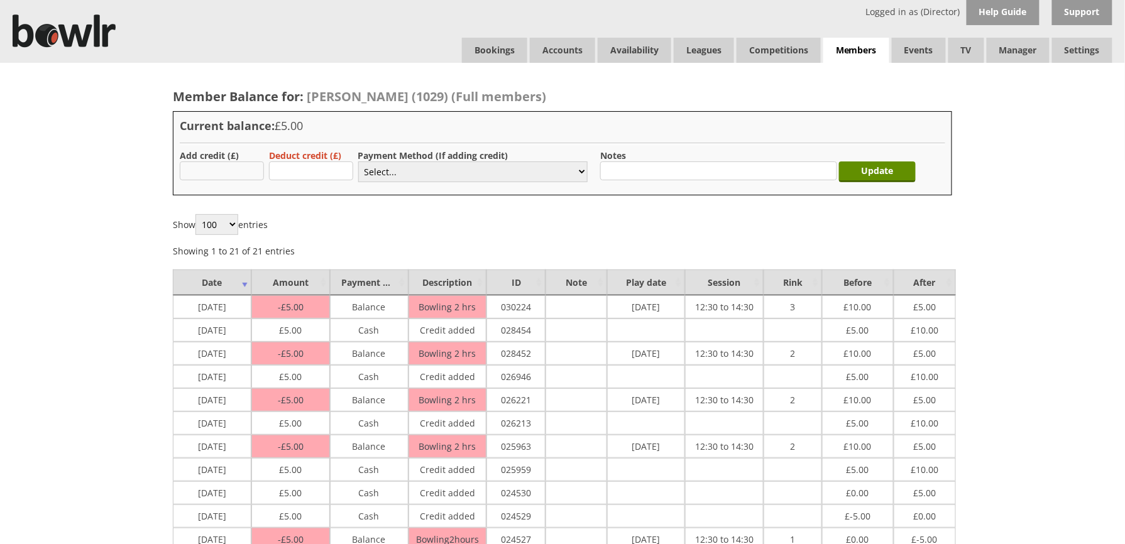
click at [221, 174] on input "text" at bounding box center [222, 170] width 84 height 19
type input "5.00"
click at [450, 171] on select "Select... Cash Card Cheque Bank Transfer Other Member Card Gift Voucher Balance" at bounding box center [472, 171] width 229 height 21
select select "1"
click at [358, 161] on select "Select... Cash Card Cheque Bank Transfer Other Member Card Gift Voucher Balance" at bounding box center [472, 171] width 229 height 21
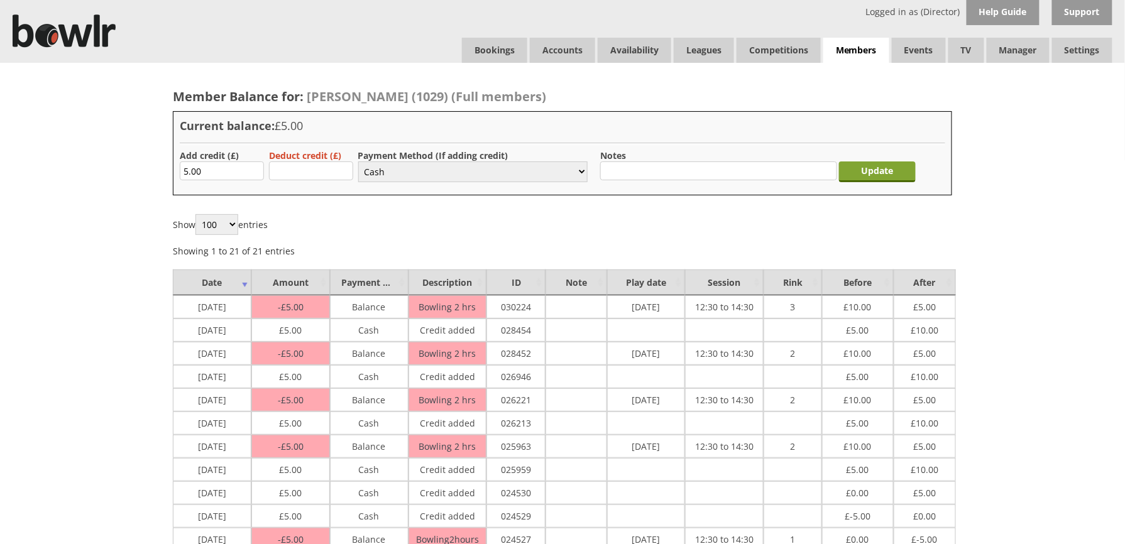
click at [883, 167] on input "Update" at bounding box center [877, 171] width 77 height 21
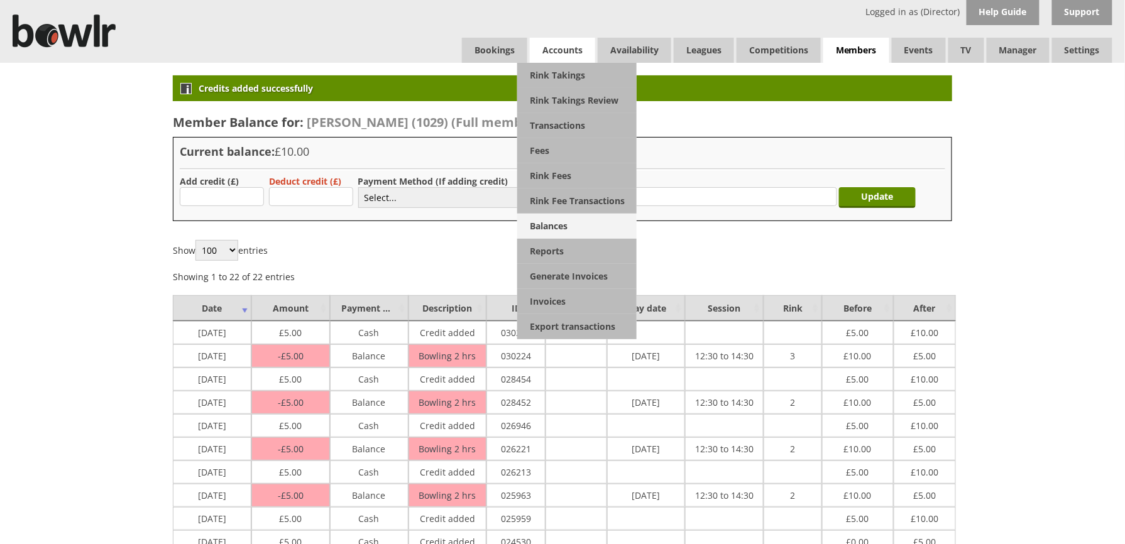
click at [551, 226] on link "Balances" at bounding box center [576, 226] width 119 height 25
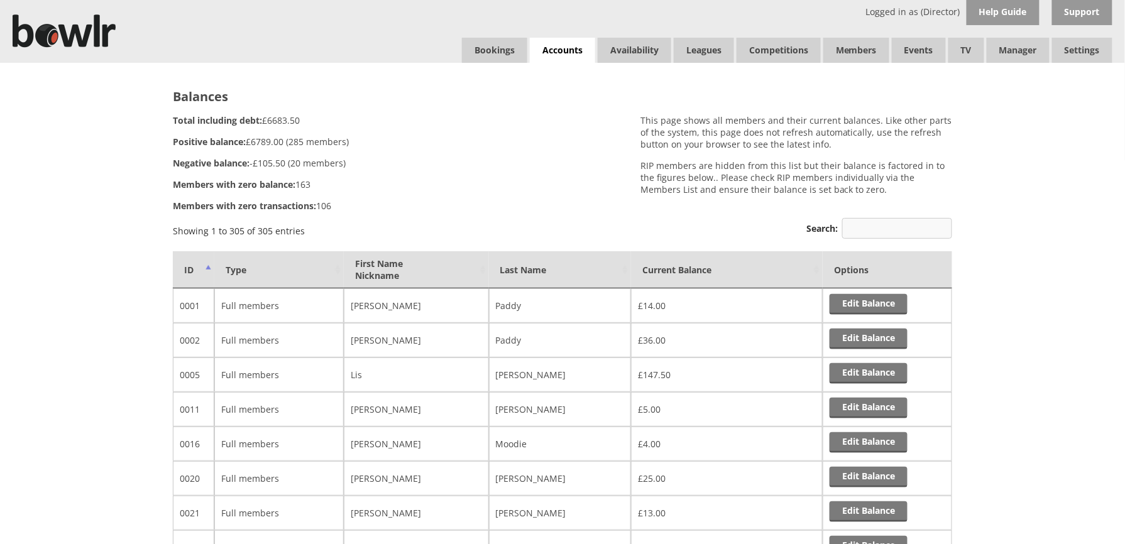
click at [867, 227] on input "Search:" at bounding box center [897, 228] width 110 height 21
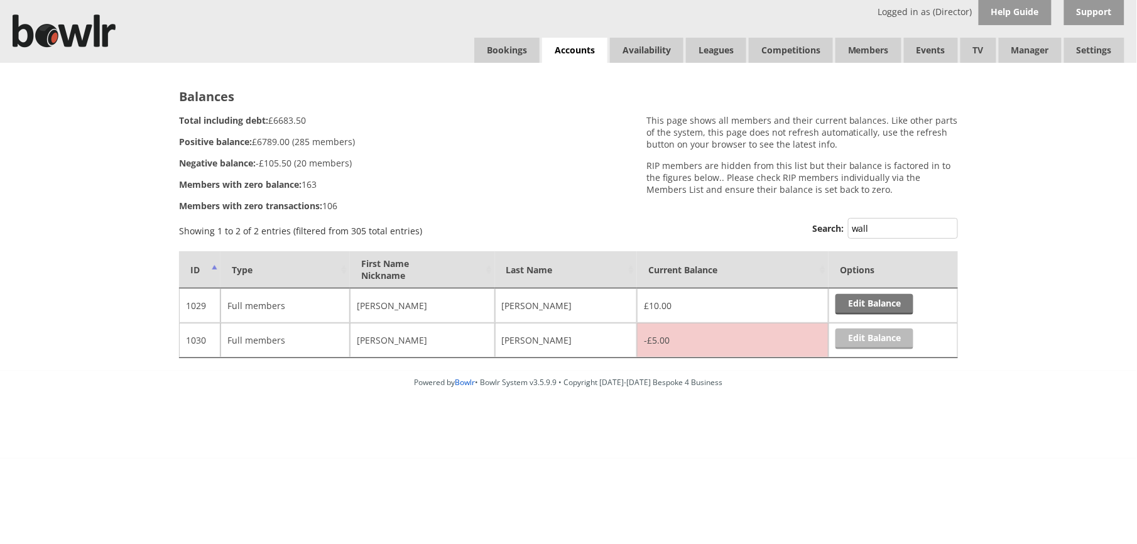
type input "wall"
click at [868, 341] on link "Edit Balance" at bounding box center [875, 339] width 78 height 21
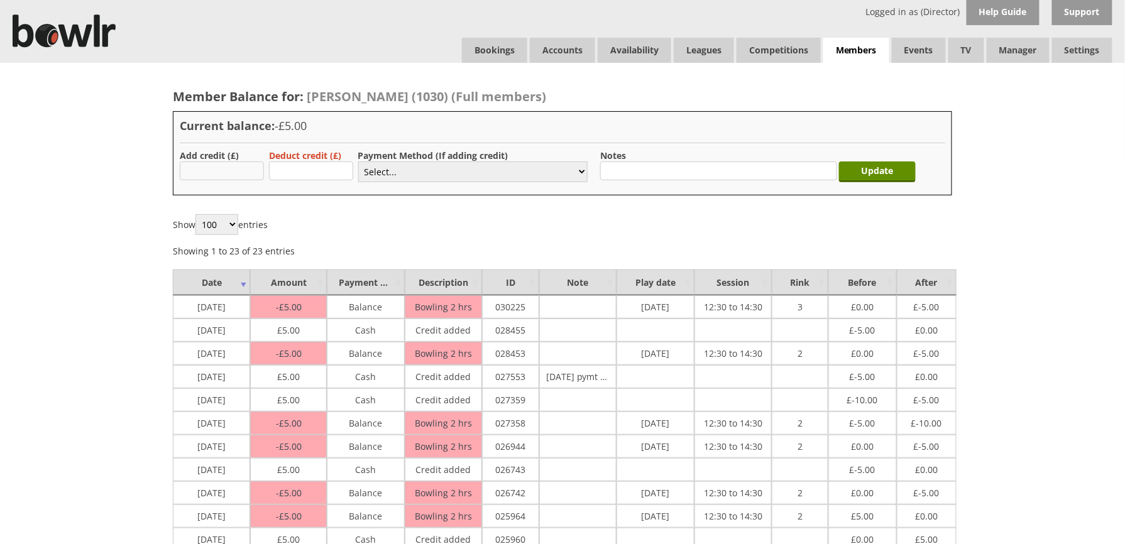
click at [241, 172] on input "text" at bounding box center [222, 170] width 84 height 19
type input "5.00"
click at [559, 177] on select "Select... Cash Card Cheque Bank Transfer Other Member Card Gift Voucher Balance" at bounding box center [472, 171] width 229 height 21
select select "1"
click at [358, 161] on select "Select... Cash Card Cheque Bank Transfer Other Member Card Gift Voucher Balance" at bounding box center [472, 171] width 229 height 21
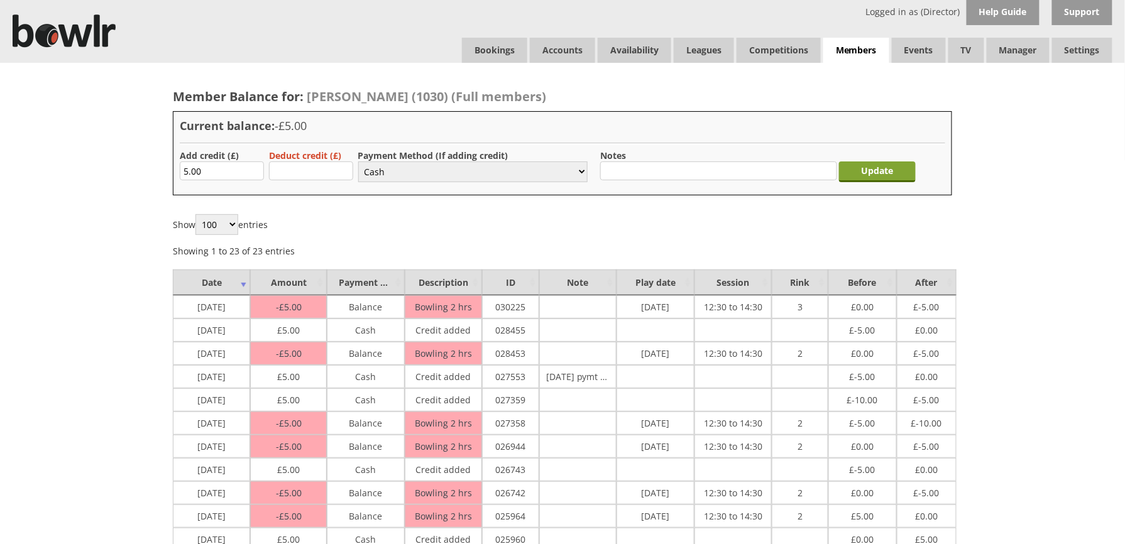
click at [862, 170] on input "Update" at bounding box center [877, 171] width 77 height 21
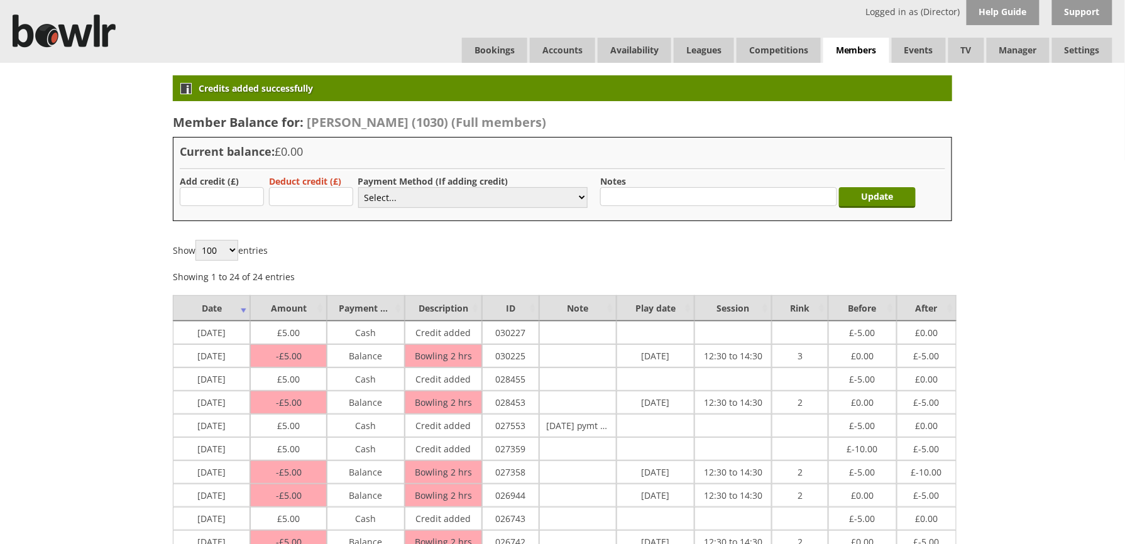
click at [501, 52] on link "Bookings" at bounding box center [494, 50] width 65 height 25
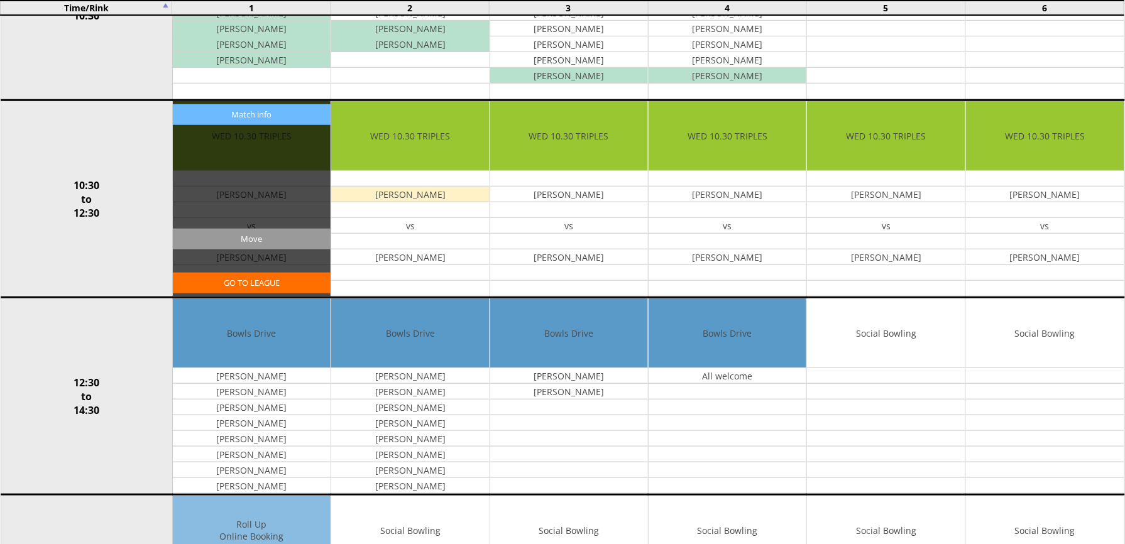
scroll to position [335, 0]
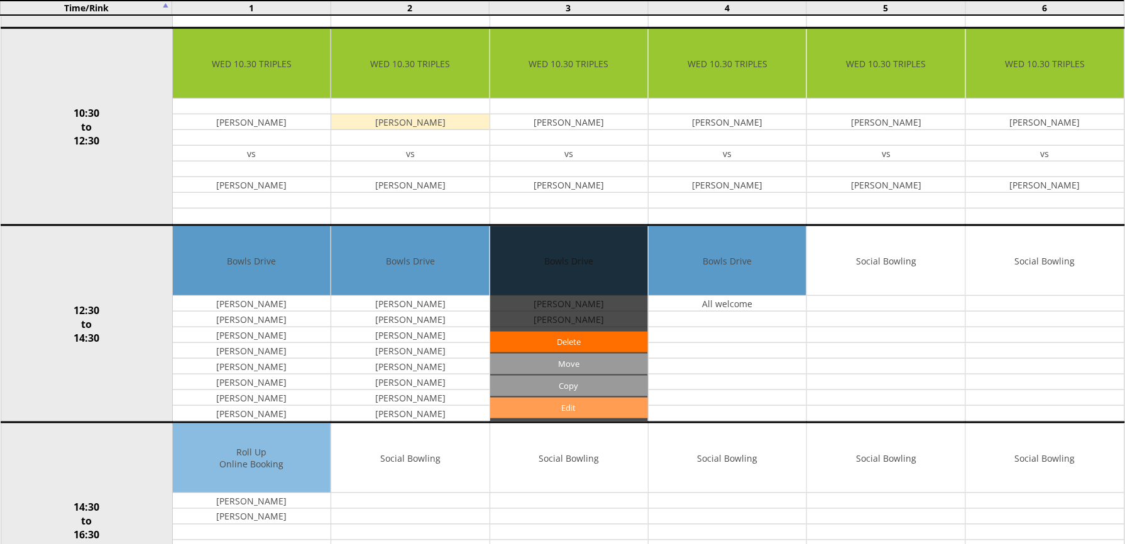
click at [544, 411] on link "Edit" at bounding box center [569, 408] width 158 height 21
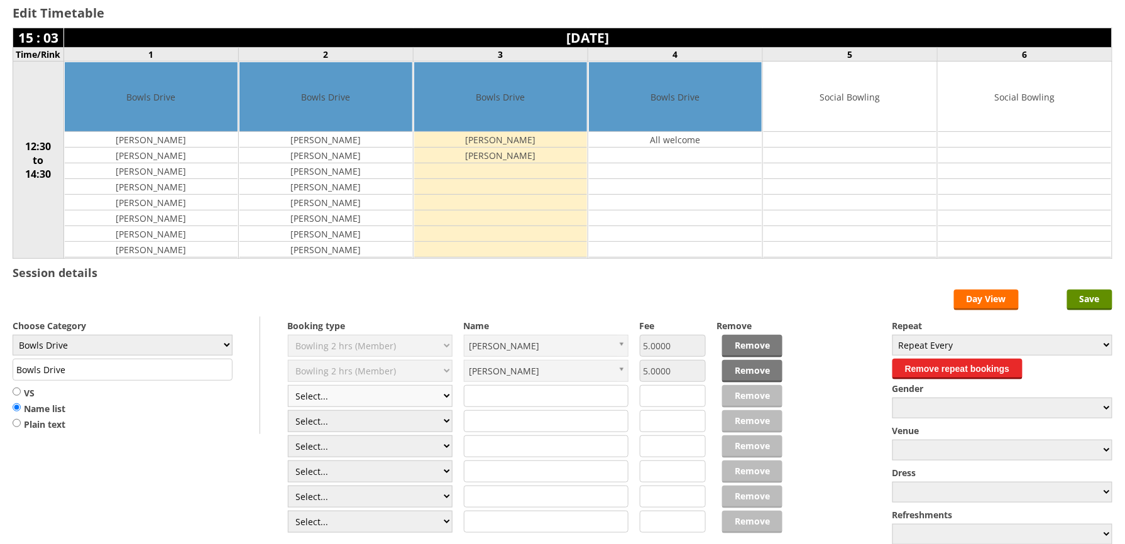
scroll to position [84, 0]
click at [440, 400] on select "Select... Club Competition (Member) Club Competition (Visitor) National (Member…" at bounding box center [370, 396] width 165 height 22
select select "1_50"
click at [288, 388] on select "Select... Club Competition (Member) Club Competition (Visitor) National (Member…" at bounding box center [370, 396] width 165 height 22
type input "5.0000"
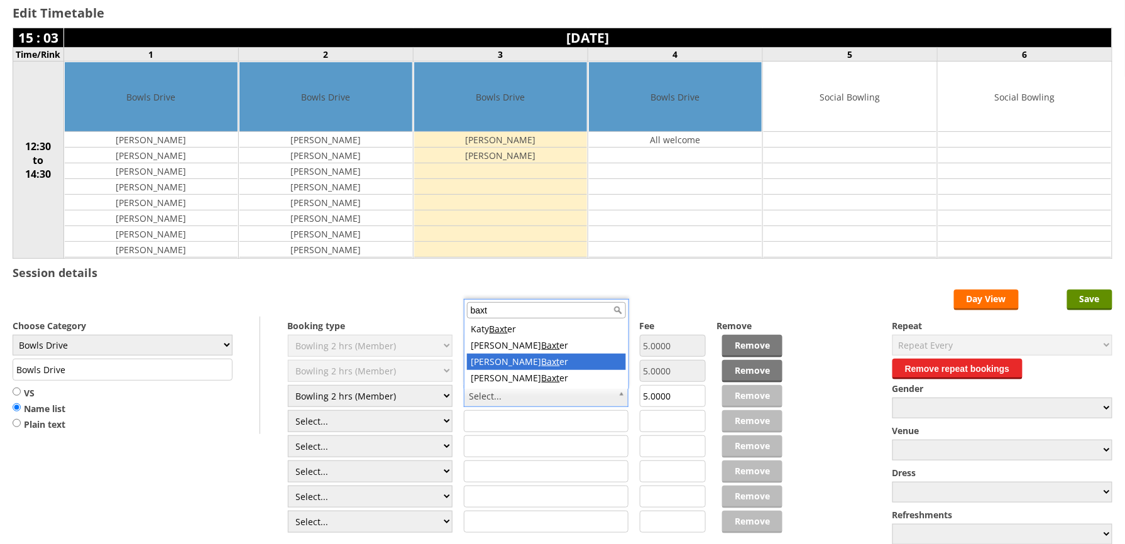
type input "baxt"
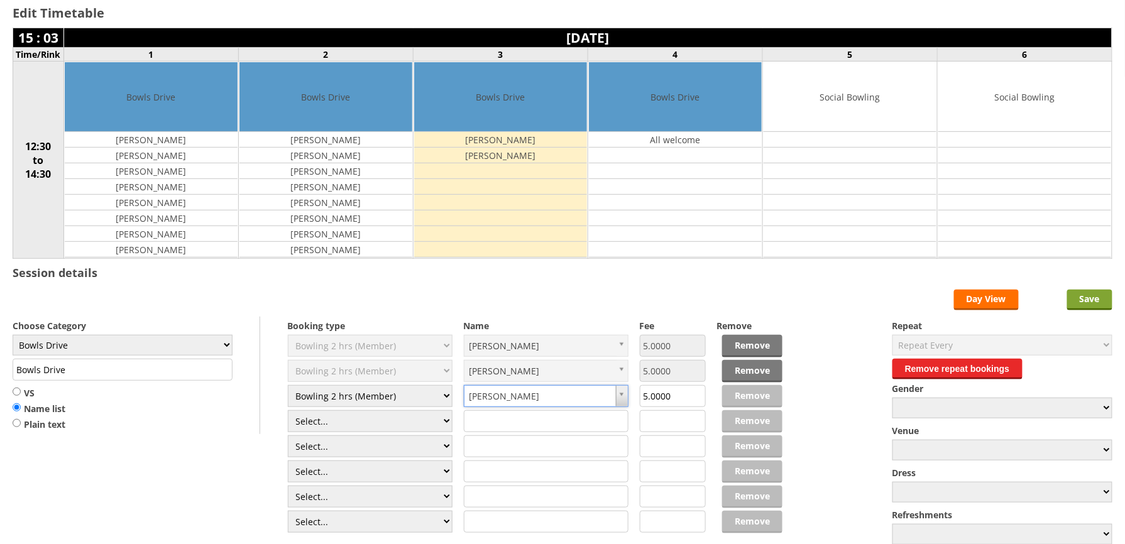
click at [1081, 303] on input "Save" at bounding box center [1089, 300] width 45 height 21
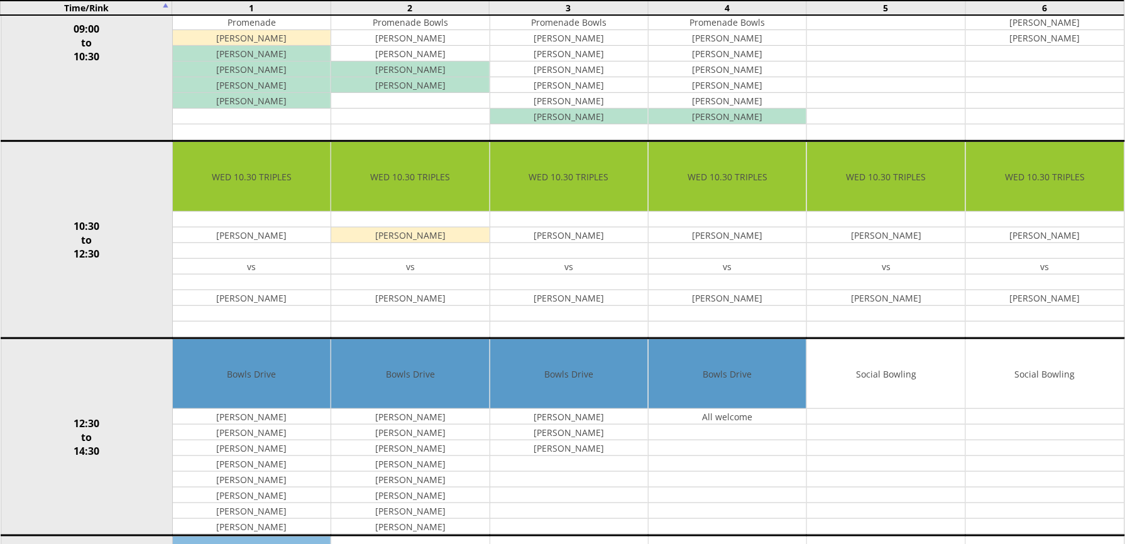
scroll to position [251, 0]
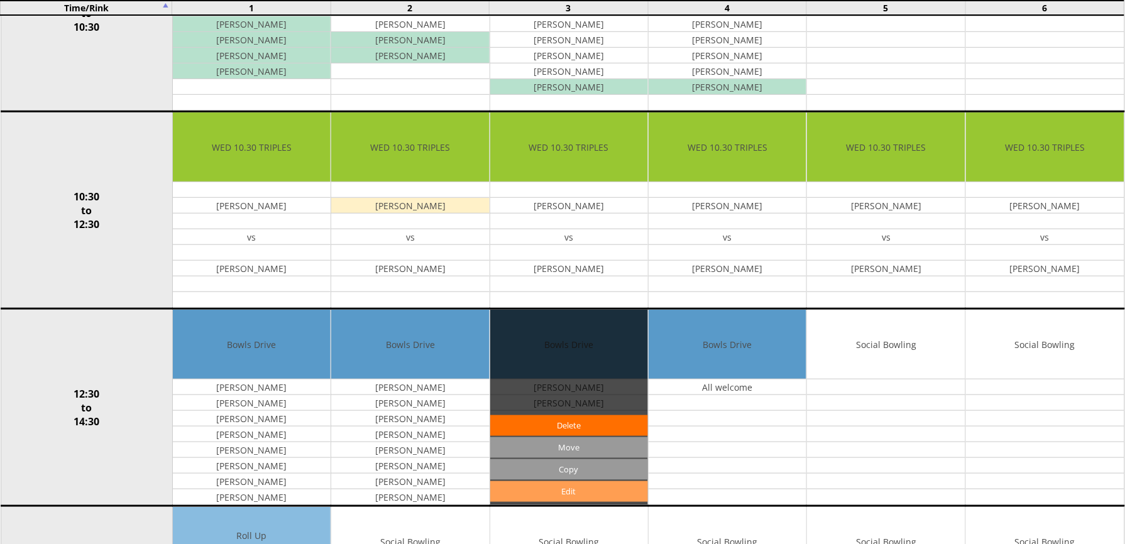
click at [559, 489] on link "Edit" at bounding box center [569, 491] width 158 height 21
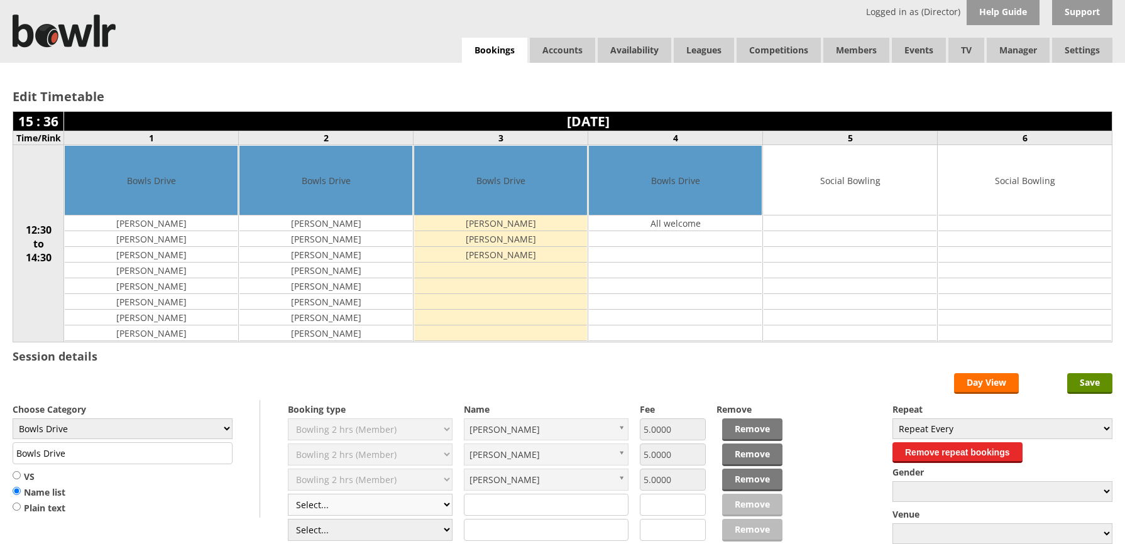
drag, startPoint x: 0, startPoint y: 0, endPoint x: 446, endPoint y: 508, distance: 675.9
click at [446, 508] on select "Select... Club Competition (Member) Club Competition (Visitor) National (Member…" at bounding box center [370, 505] width 165 height 22
select select "1_50"
click at [288, 496] on select "Select... Club Competition (Member) Club Competition (Visitor) National (Member…" at bounding box center [370, 505] width 165 height 22
type input "5.0000"
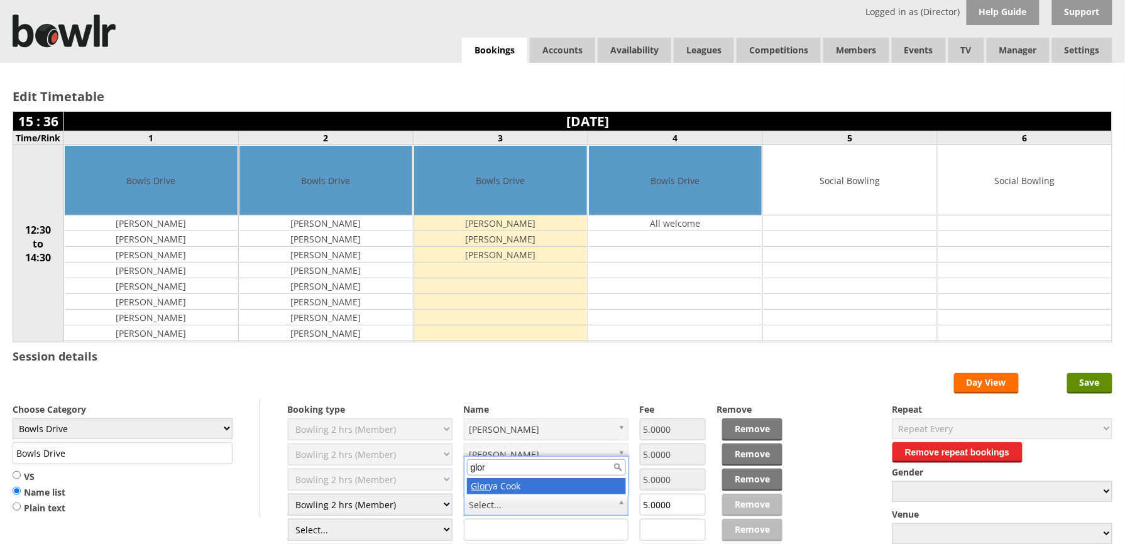
type input "glor"
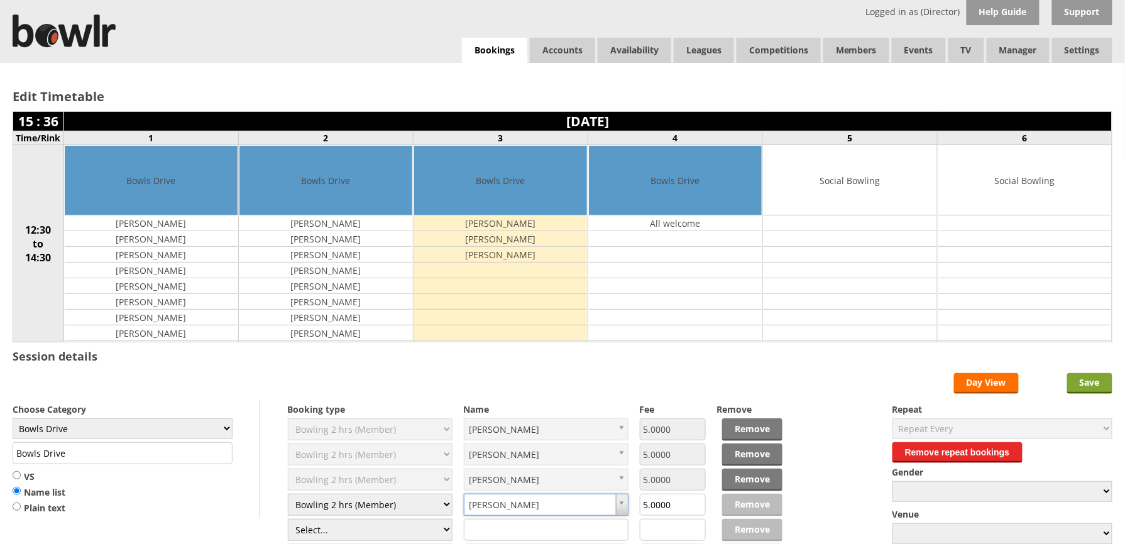
click at [1088, 385] on input "Save" at bounding box center [1089, 383] width 45 height 21
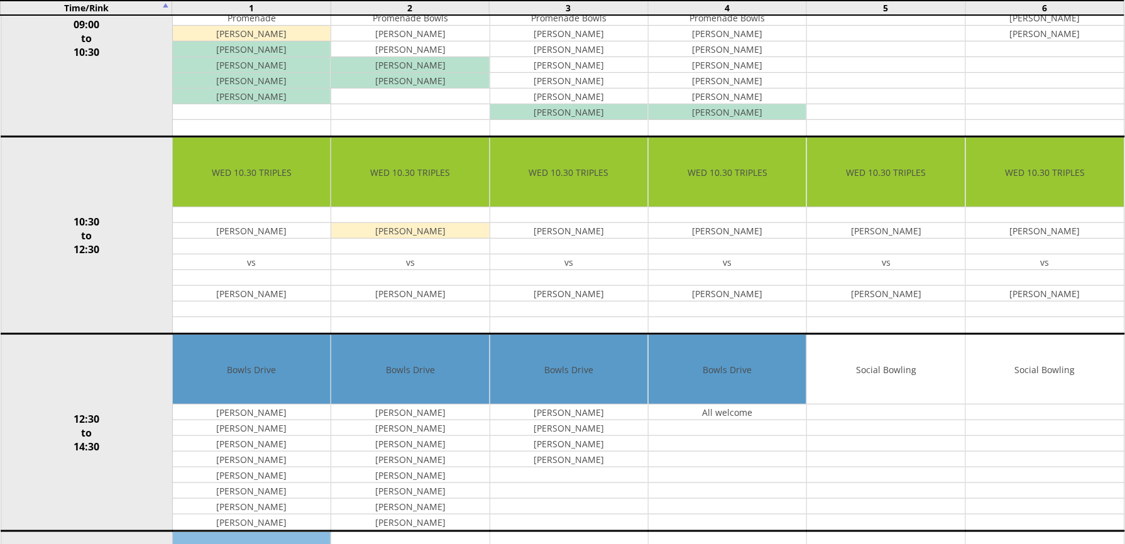
scroll to position [251, 0]
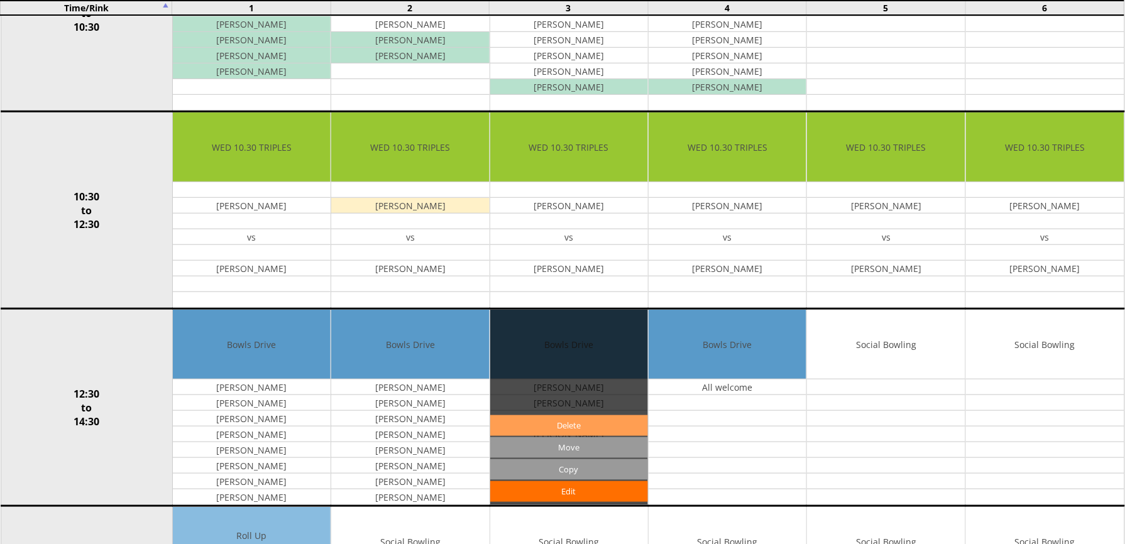
click at [612, 428] on link "Delete" at bounding box center [569, 425] width 158 height 21
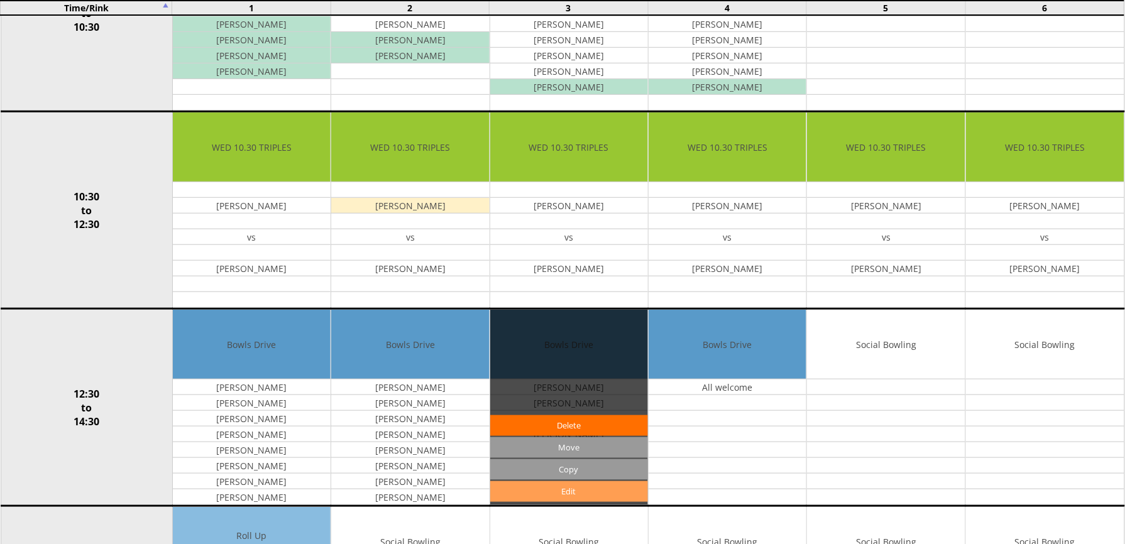
click at [583, 494] on link "Edit" at bounding box center [569, 491] width 158 height 21
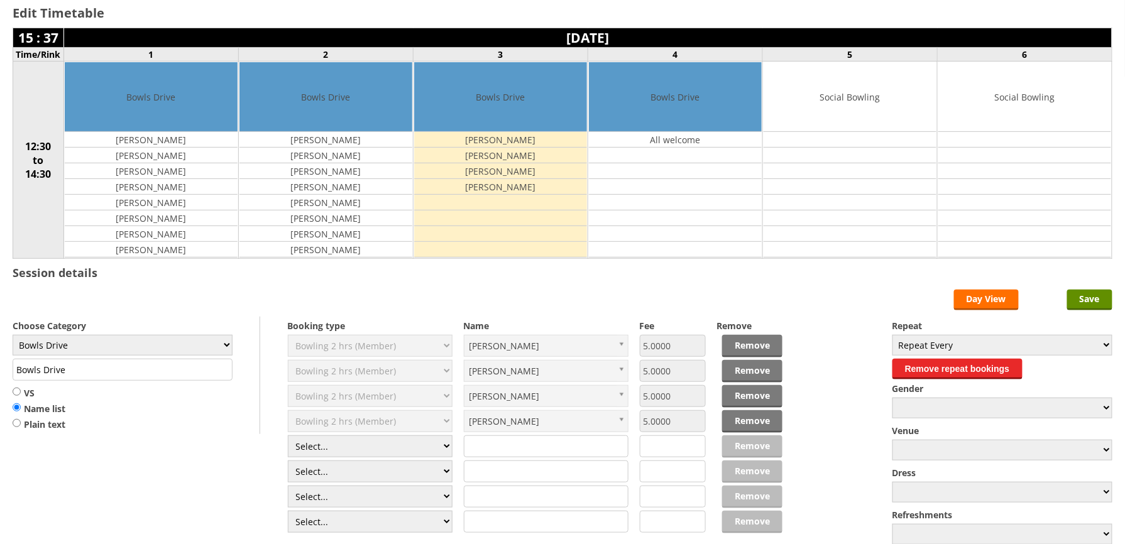
scroll to position [84, 0]
click at [547, 168] on td "[PERSON_NAME]" at bounding box center [500, 171] width 173 height 16
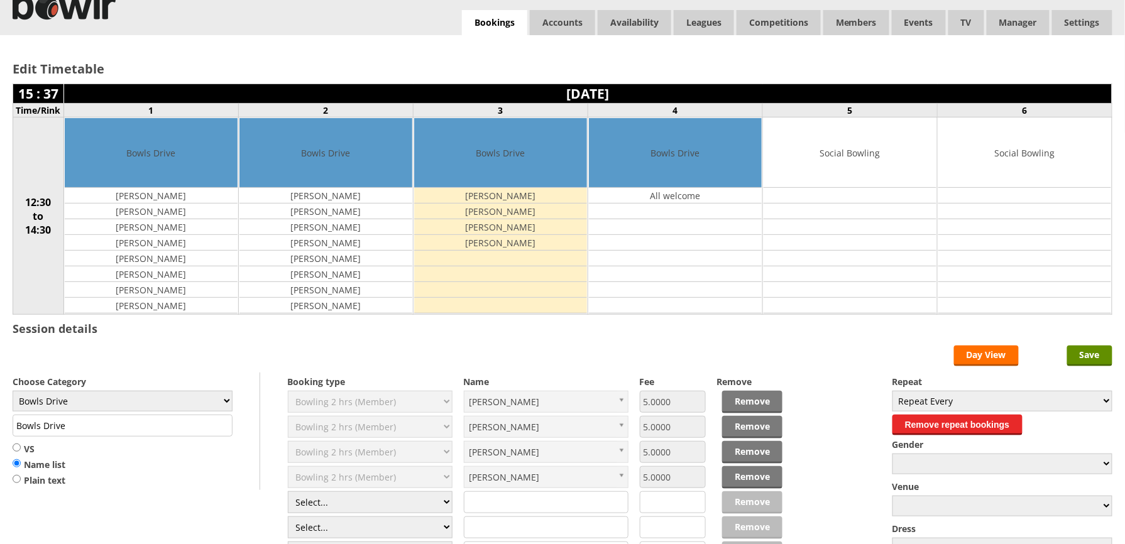
scroll to position [0, 0]
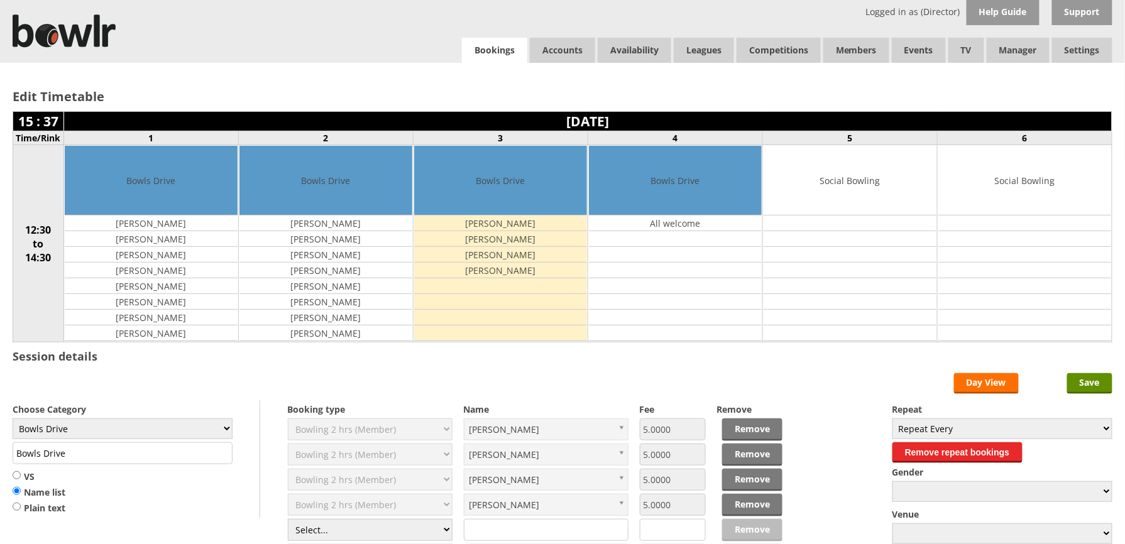
click at [499, 54] on link "Bookings" at bounding box center [494, 51] width 65 height 26
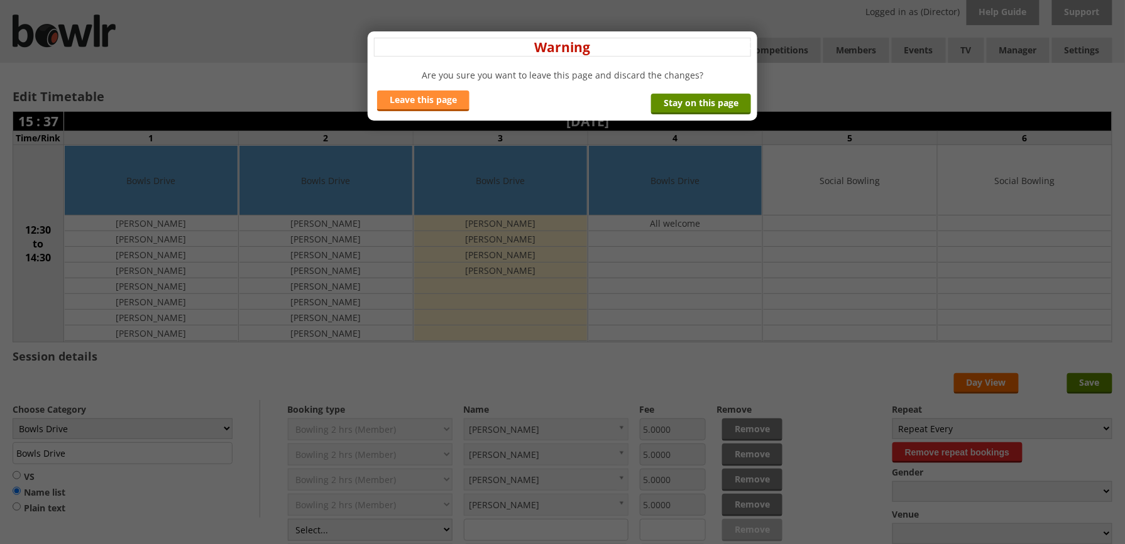
click at [448, 103] on link "Leave this page" at bounding box center [423, 100] width 92 height 21
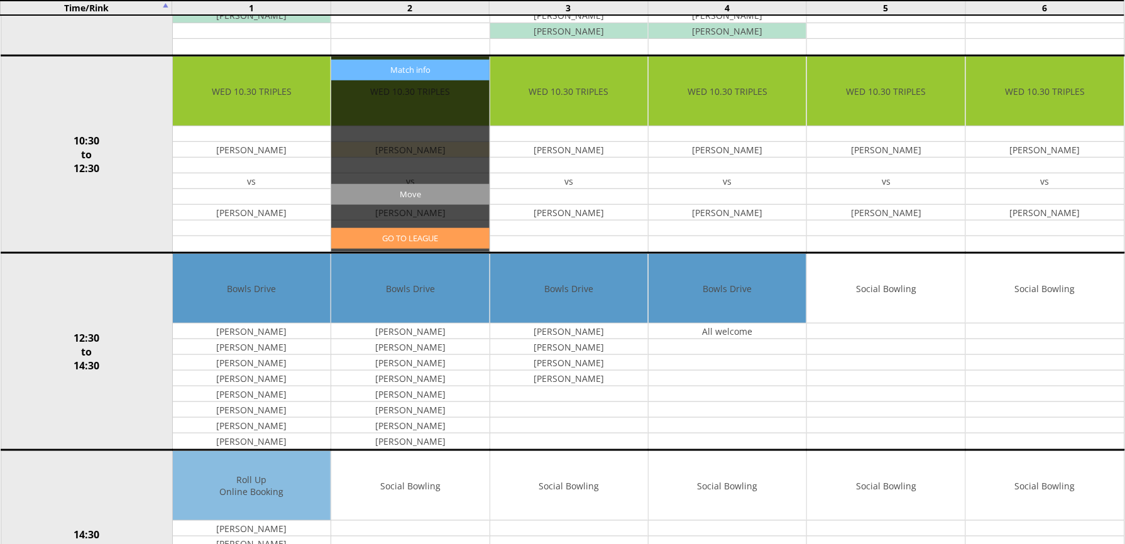
scroll to position [335, 0]
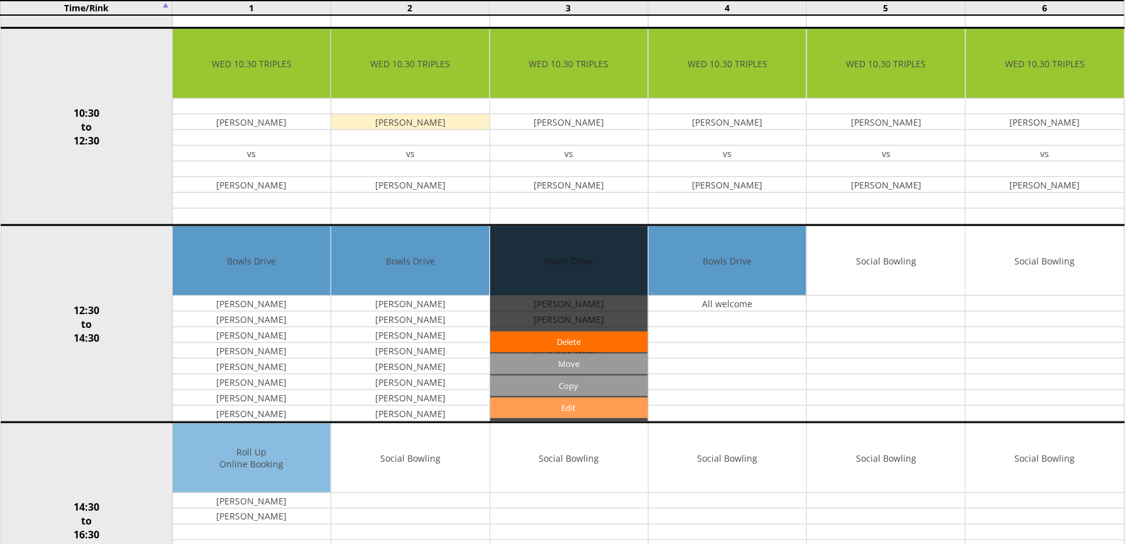
click at [559, 412] on link "Edit" at bounding box center [569, 408] width 158 height 21
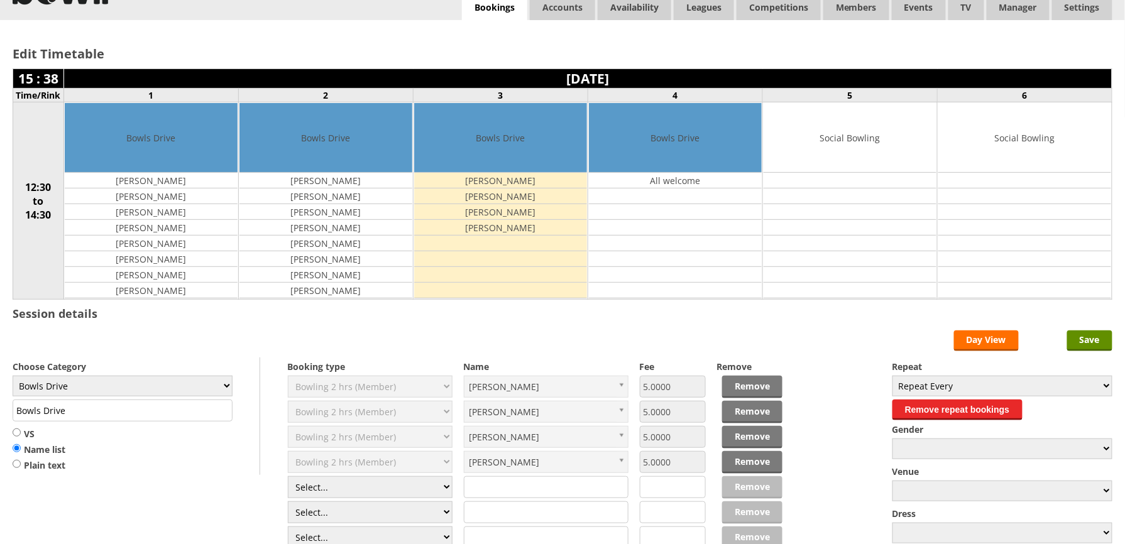
scroll to position [84, 0]
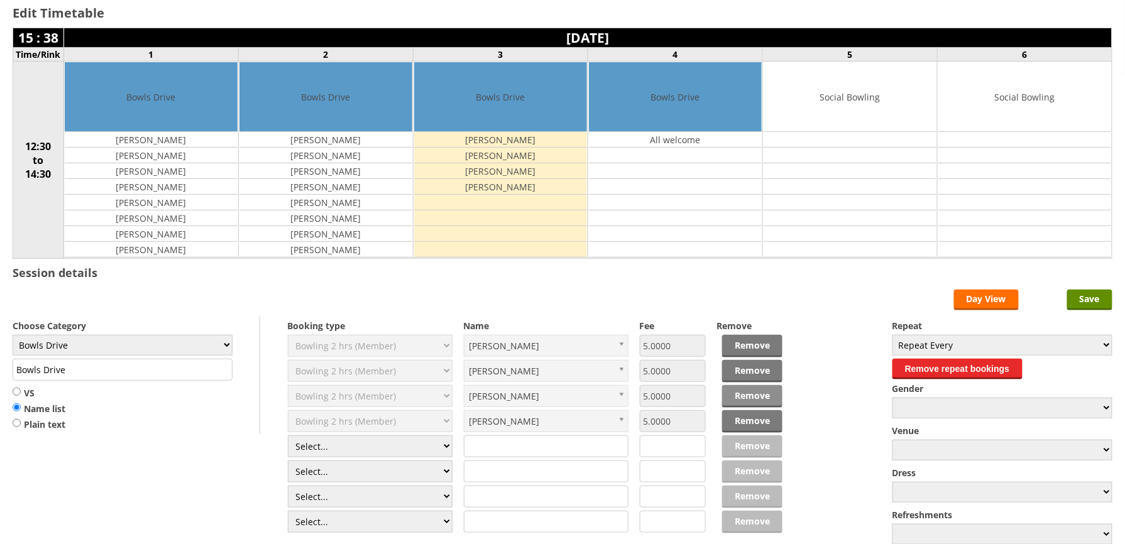
click at [749, 398] on link "Remove" at bounding box center [752, 396] width 60 height 23
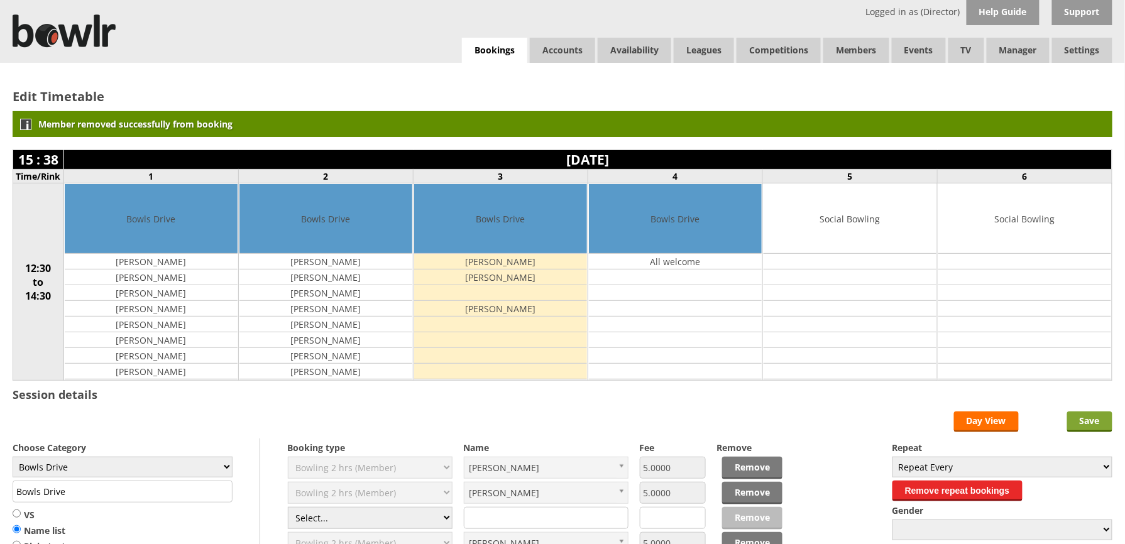
click at [1086, 423] on input "Save" at bounding box center [1089, 422] width 45 height 21
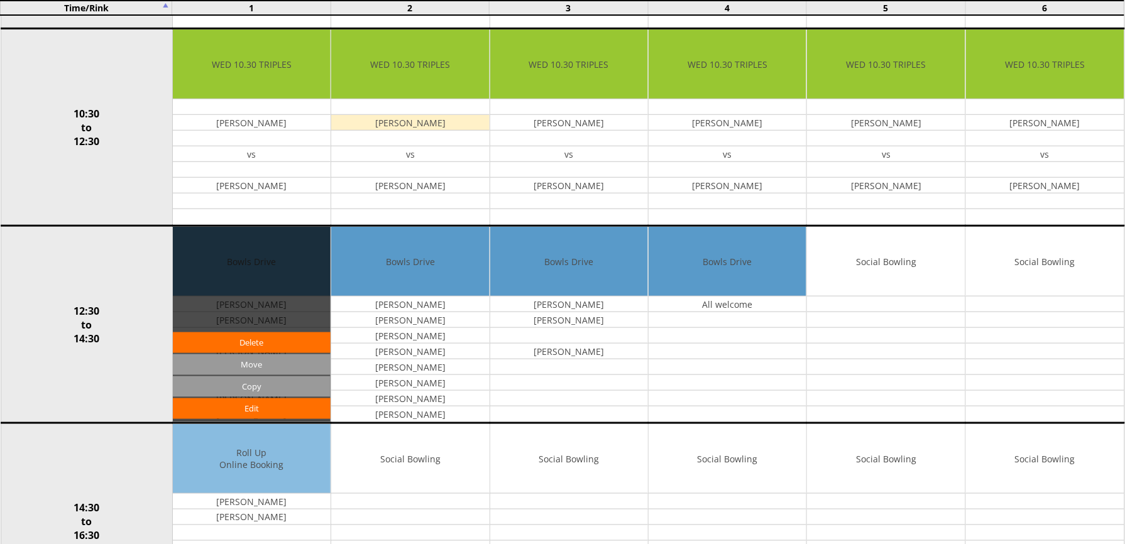
scroll to position [335, 0]
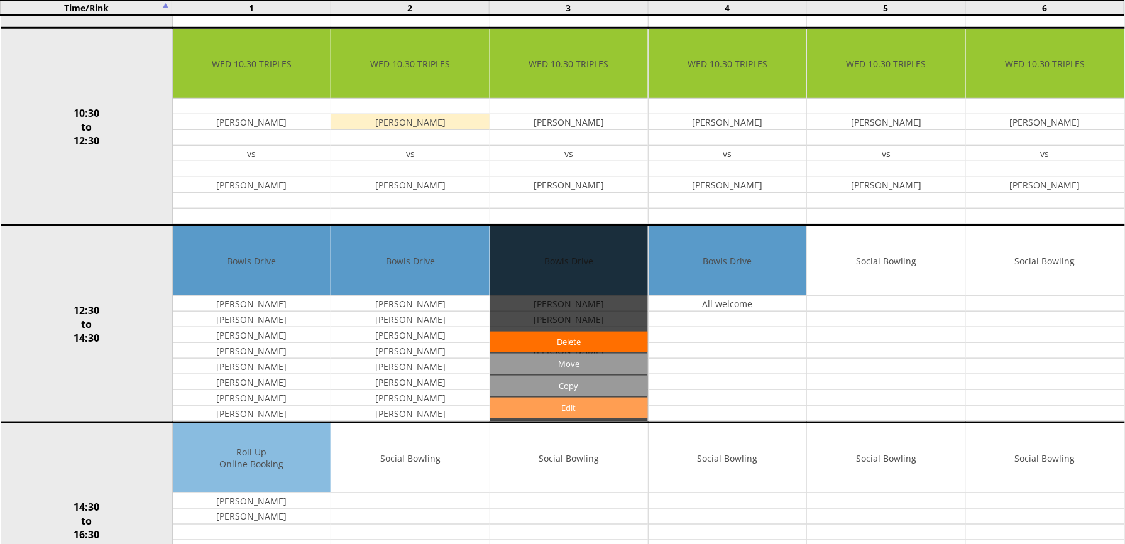
click at [586, 410] on link "Edit" at bounding box center [569, 408] width 158 height 21
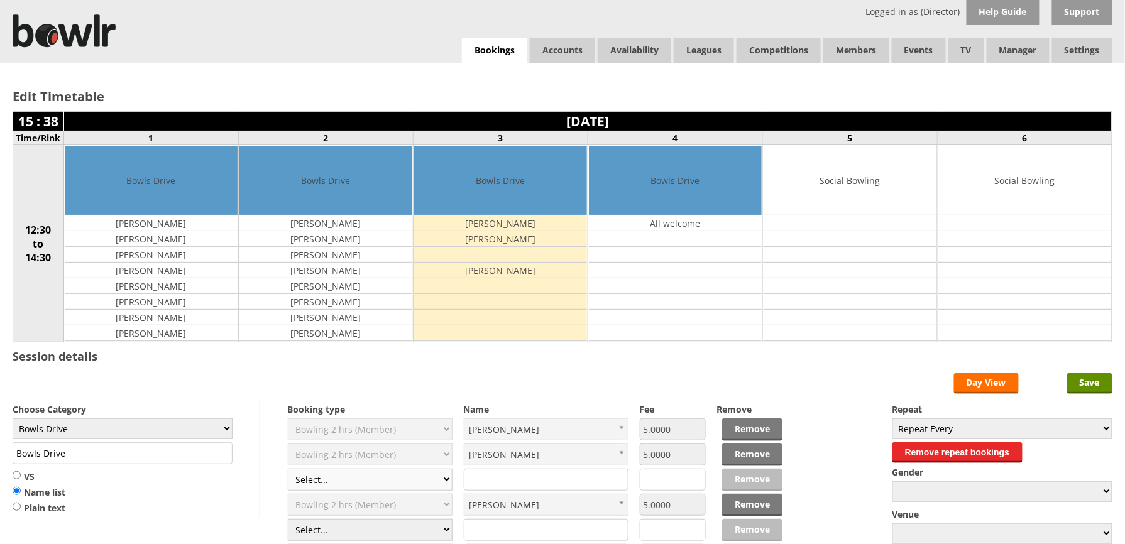
click at [447, 481] on select "Select... Club Competition (Member) Club Competition (Visitor) National (Member…" at bounding box center [370, 480] width 165 height 22
select select "0_50"
click at [288, 471] on select "Select... Club Competition (Member) Club Competition (Visitor) National (Member…" at bounding box center [370, 480] width 165 height 22
type input "8.0000"
click at [496, 488] on input "text" at bounding box center [546, 480] width 165 height 22
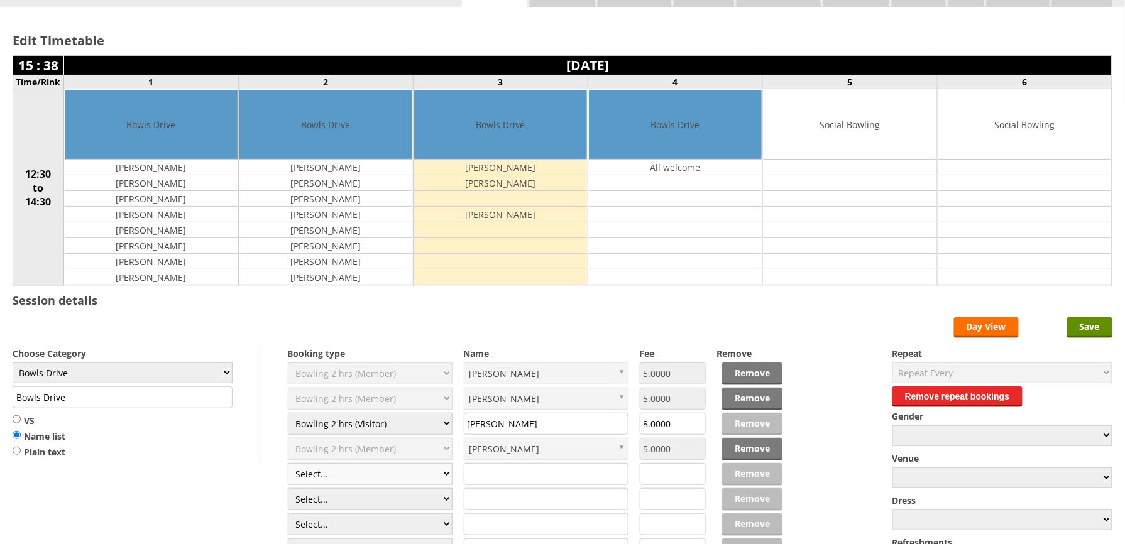
scroll to position [84, 0]
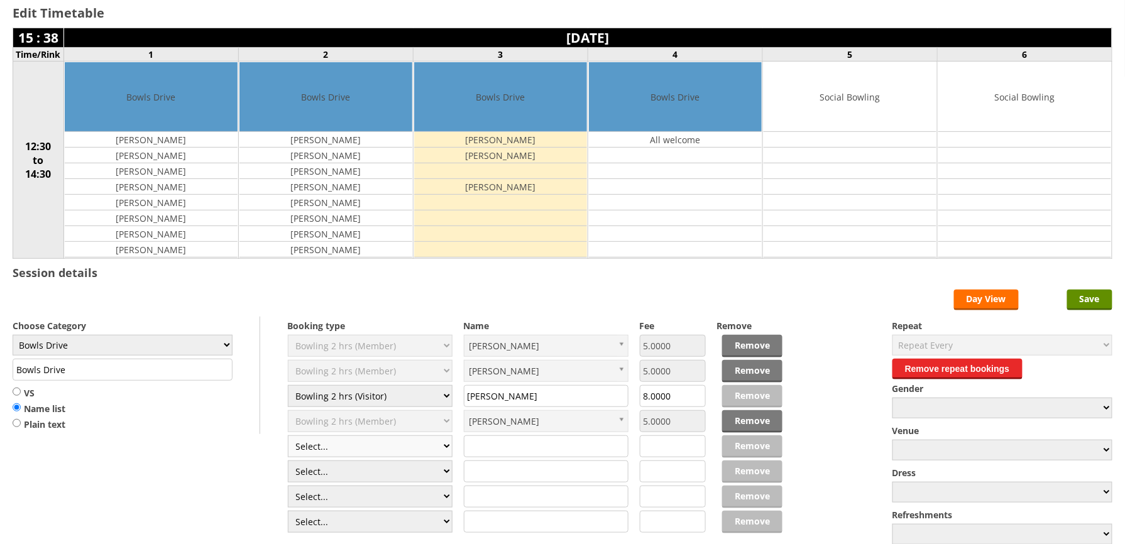
type input "Pat Falconer"
click at [437, 448] on select "Select... Club Competition (Member) Club Competition (Visitor) National (Member…" at bounding box center [370, 446] width 165 height 22
select select "0_50"
click at [288, 438] on select "Select... Club Competition (Member) Club Competition (Visitor) National (Member…" at bounding box center [370, 446] width 165 height 22
type input "8.0000"
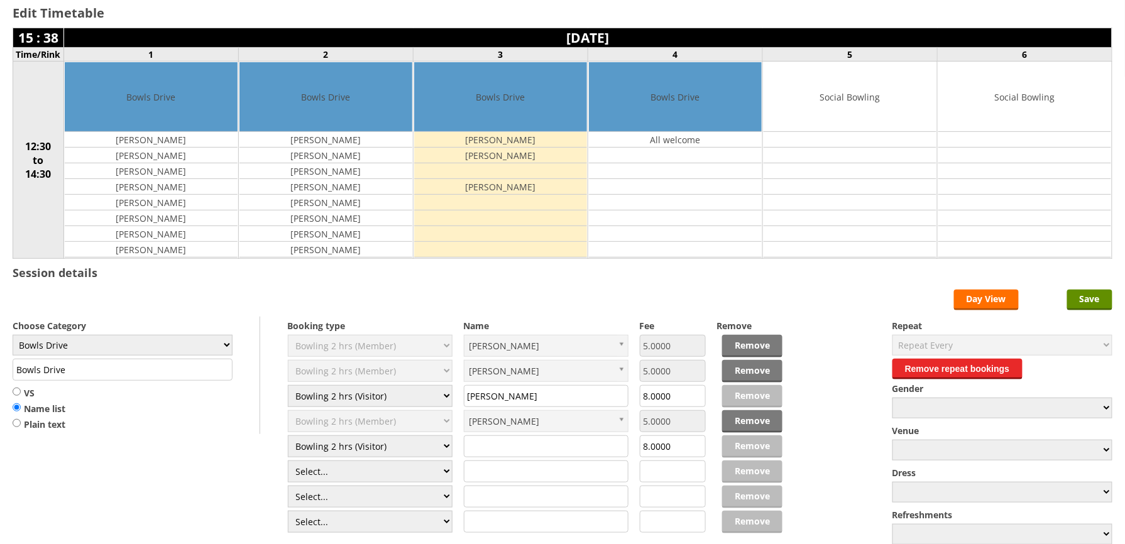
click at [509, 457] on input "text" at bounding box center [546, 446] width 165 height 22
type input "Maff Holland"
click at [1091, 303] on input "Save" at bounding box center [1089, 300] width 45 height 21
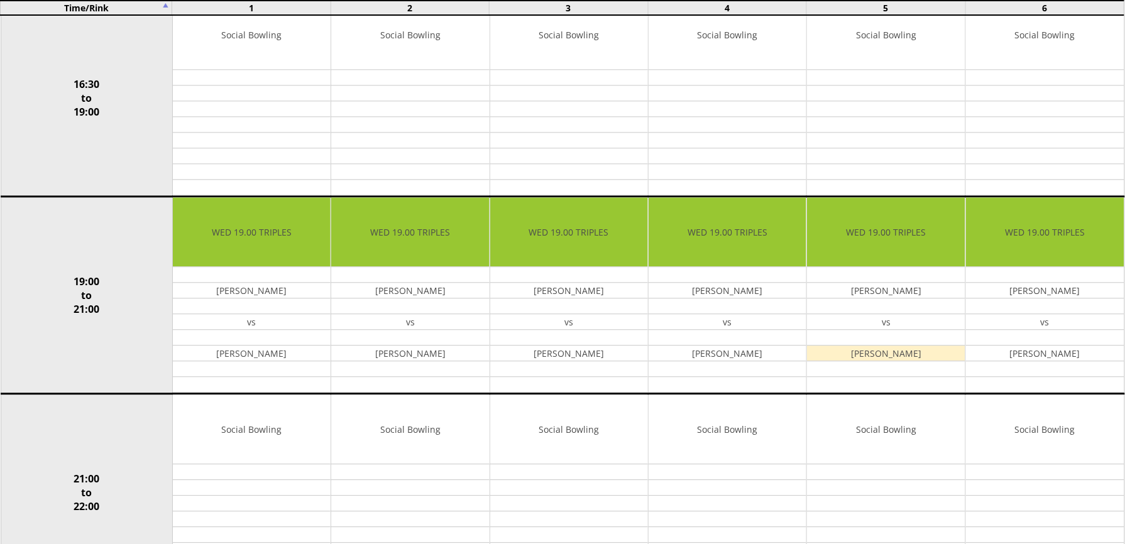
scroll to position [978, 0]
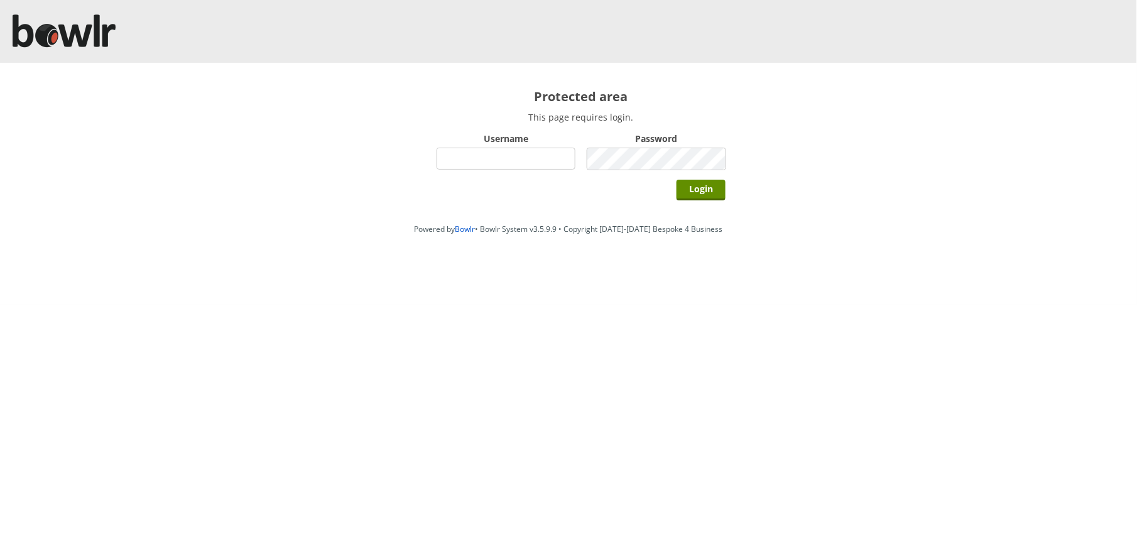
click at [473, 154] on input "Username" at bounding box center [506, 159] width 139 height 22
type input "BarRinkMonitor"
click at [677, 180] on input "Login" at bounding box center [701, 190] width 49 height 21
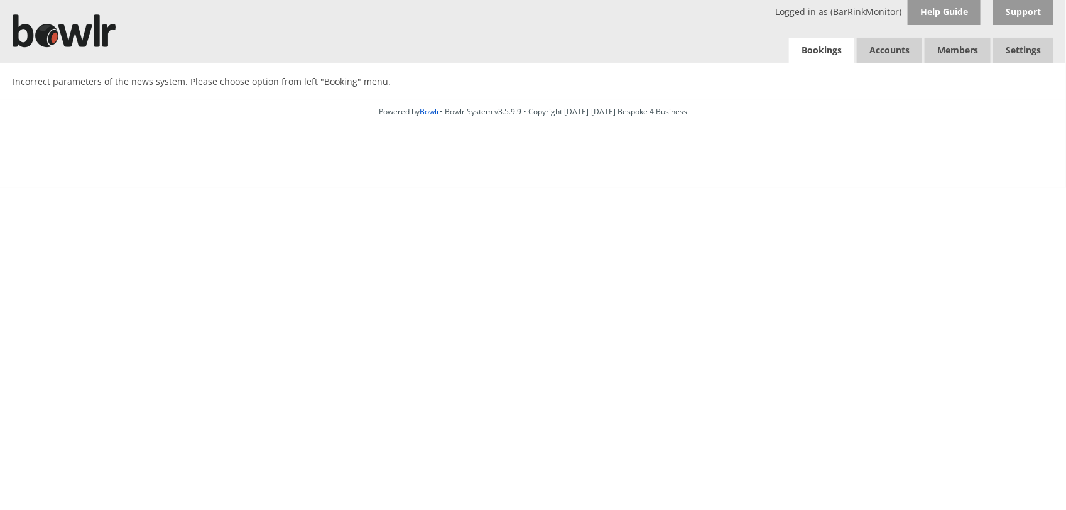
click at [831, 48] on link "Bookings" at bounding box center [821, 51] width 65 height 26
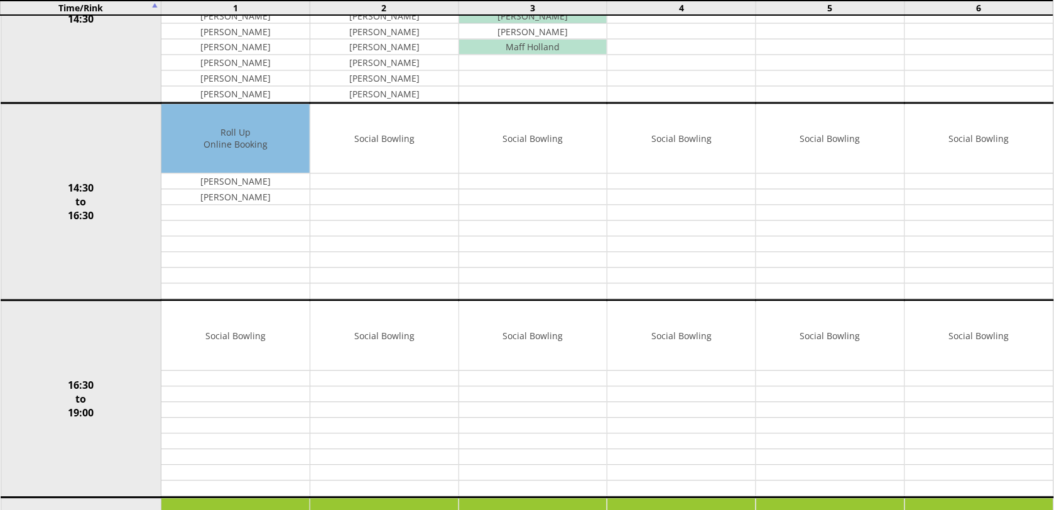
scroll to position [25, 0]
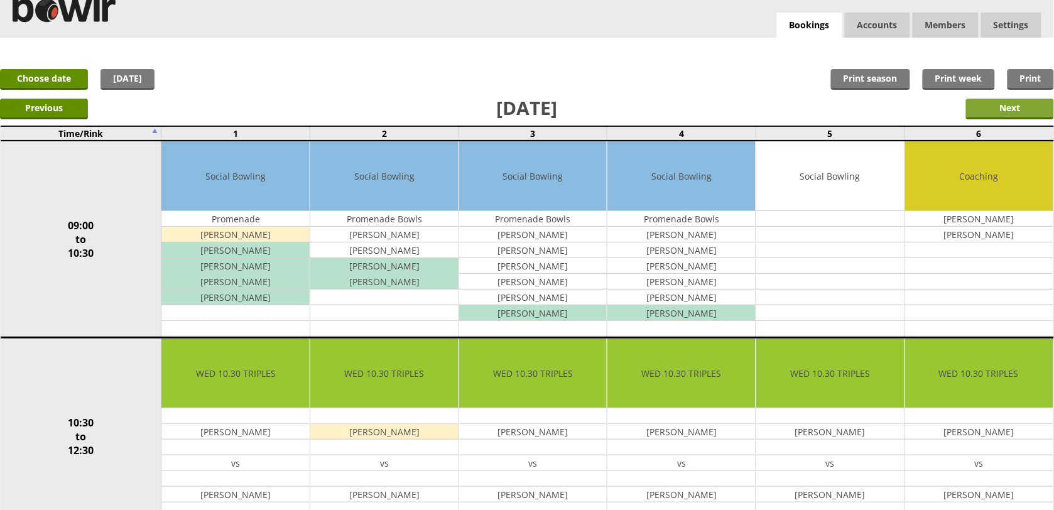
click at [1010, 108] on input "Next" at bounding box center [1010, 109] width 88 height 21
